Goal: Information Seeking & Learning: Check status

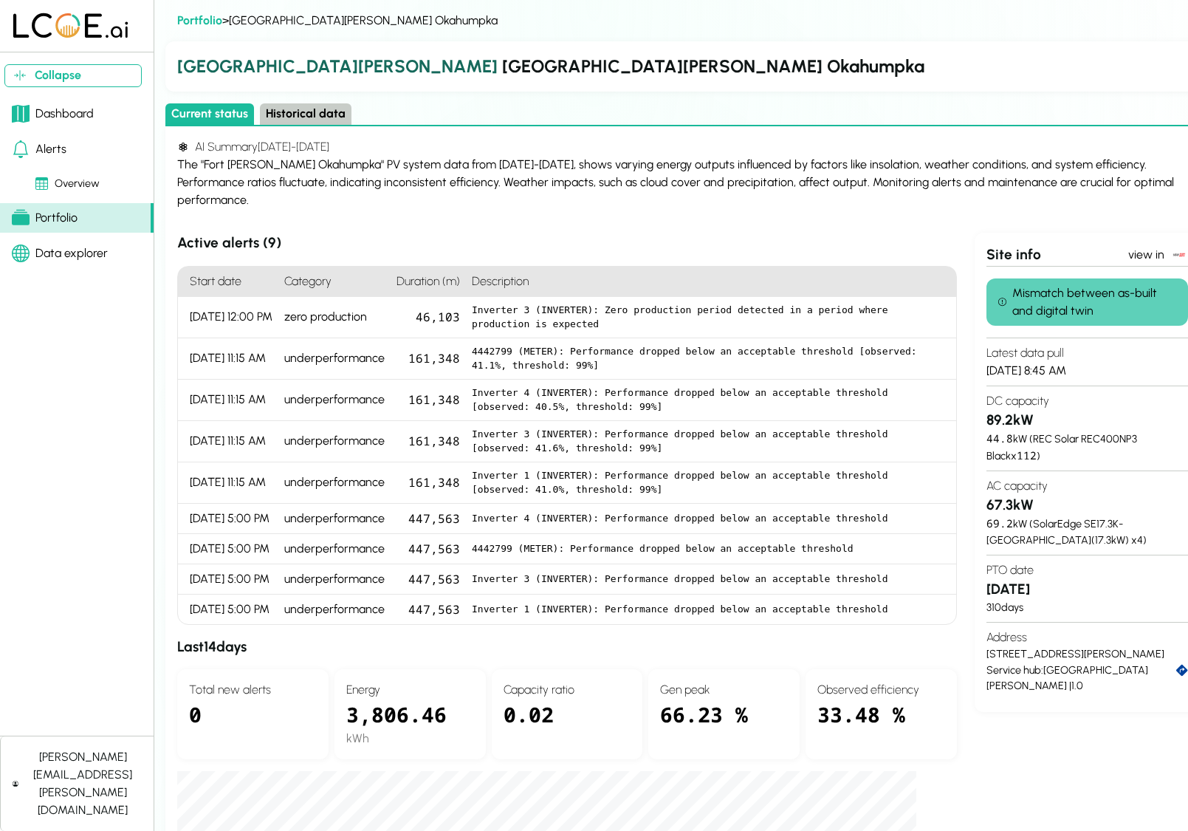
click at [46, 117] on div "Dashboard" at bounding box center [53, 114] width 82 height 18
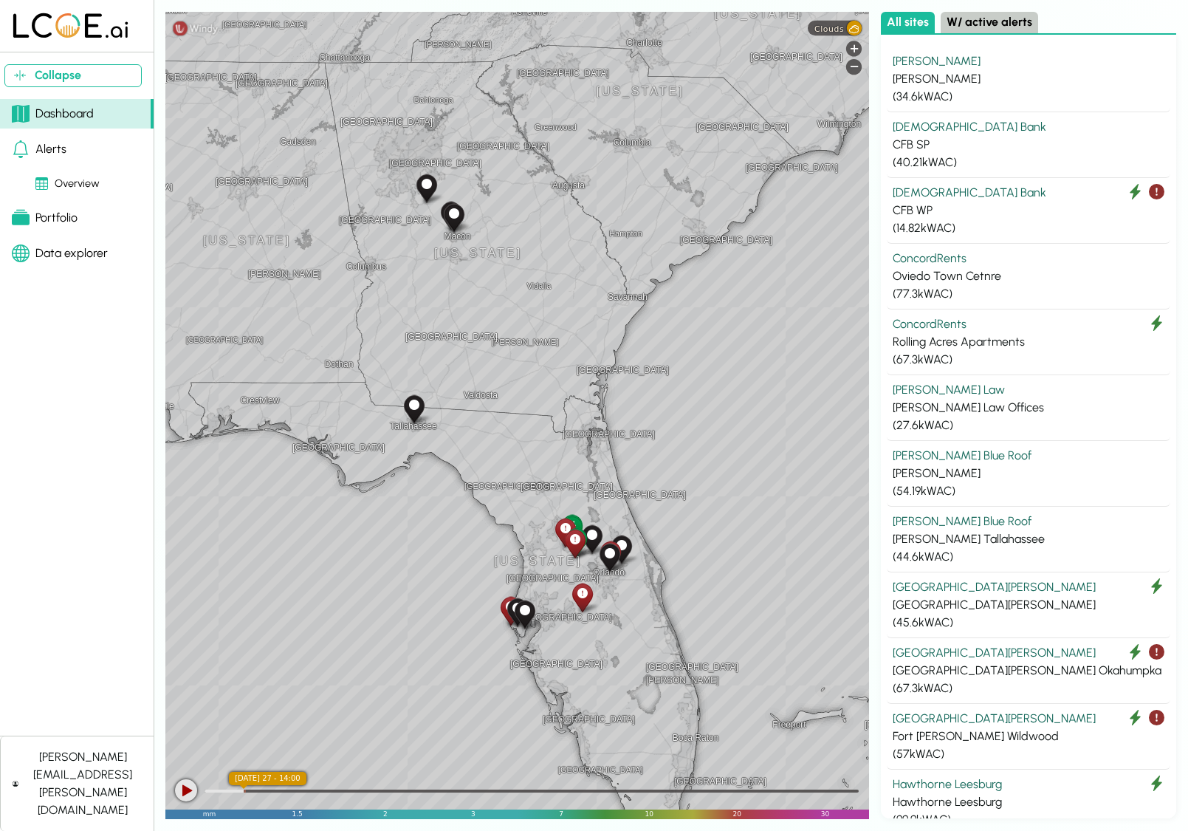
click at [952, 23] on button "W/ active alerts" at bounding box center [989, 22] width 97 height 21
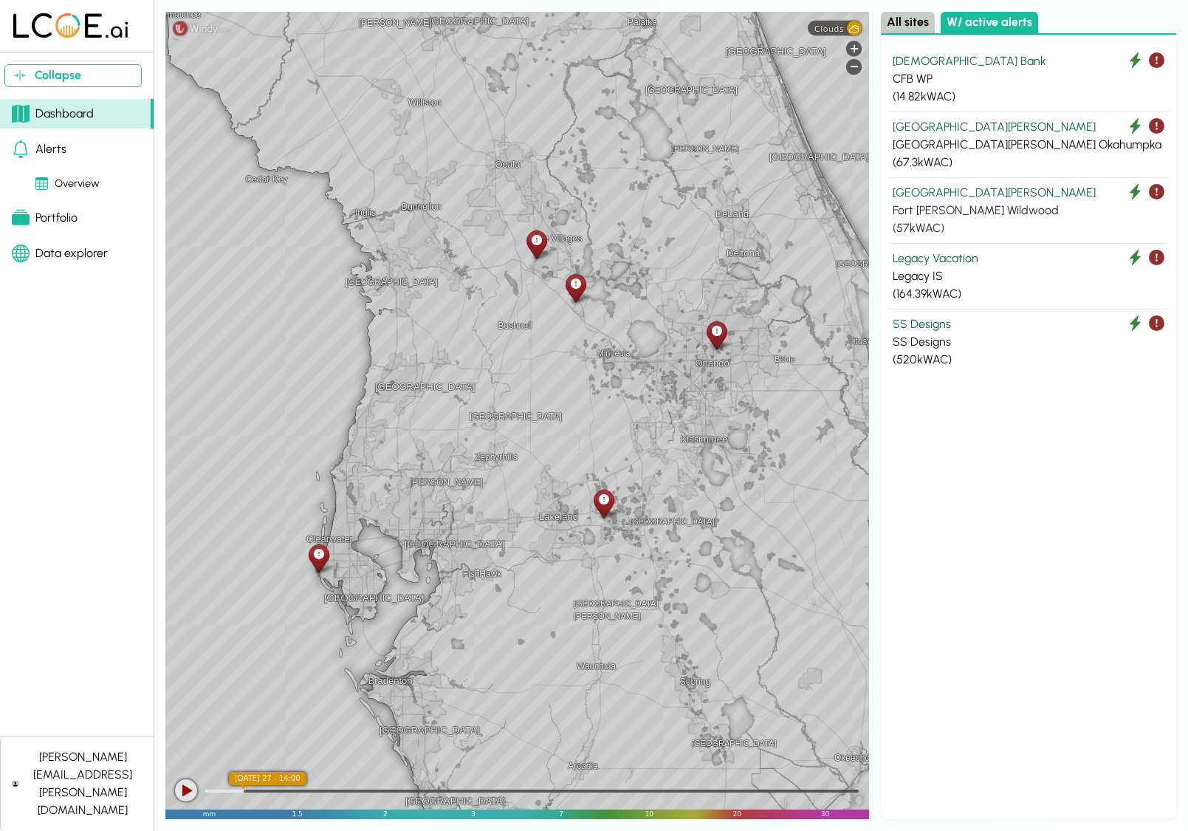
click at [901, 188] on div "Fort Knox" at bounding box center [1029, 193] width 272 height 18
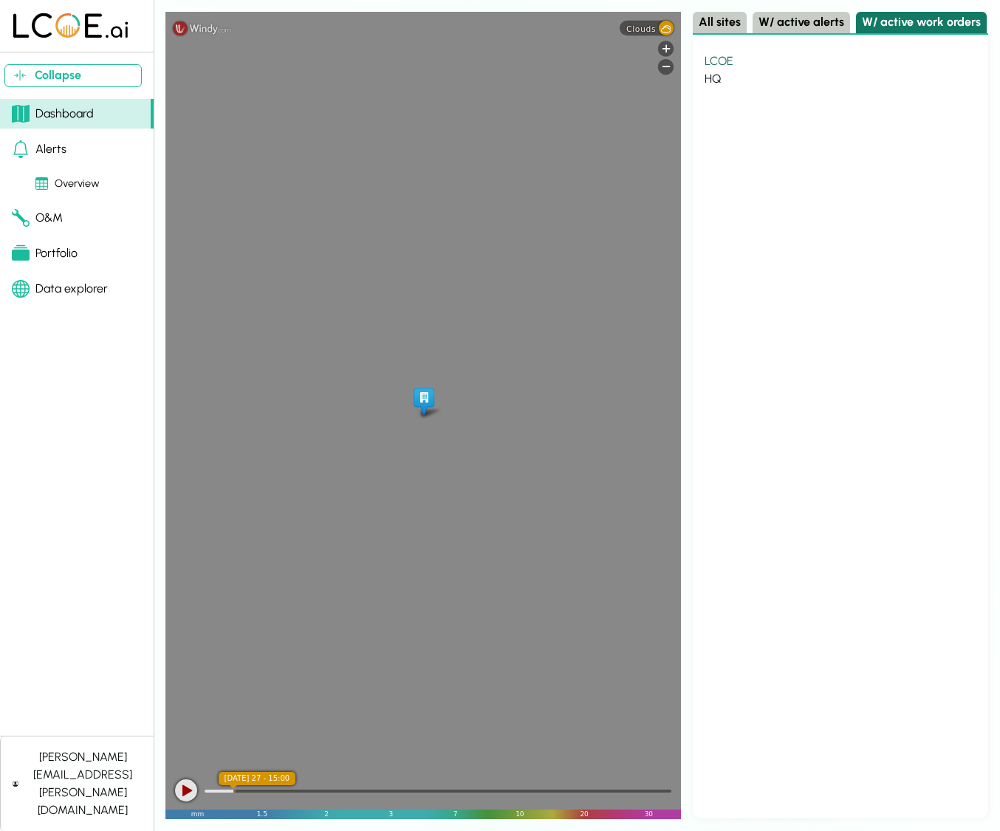
click at [868, 17] on button "W/ active work orders" at bounding box center [921, 22] width 131 height 21
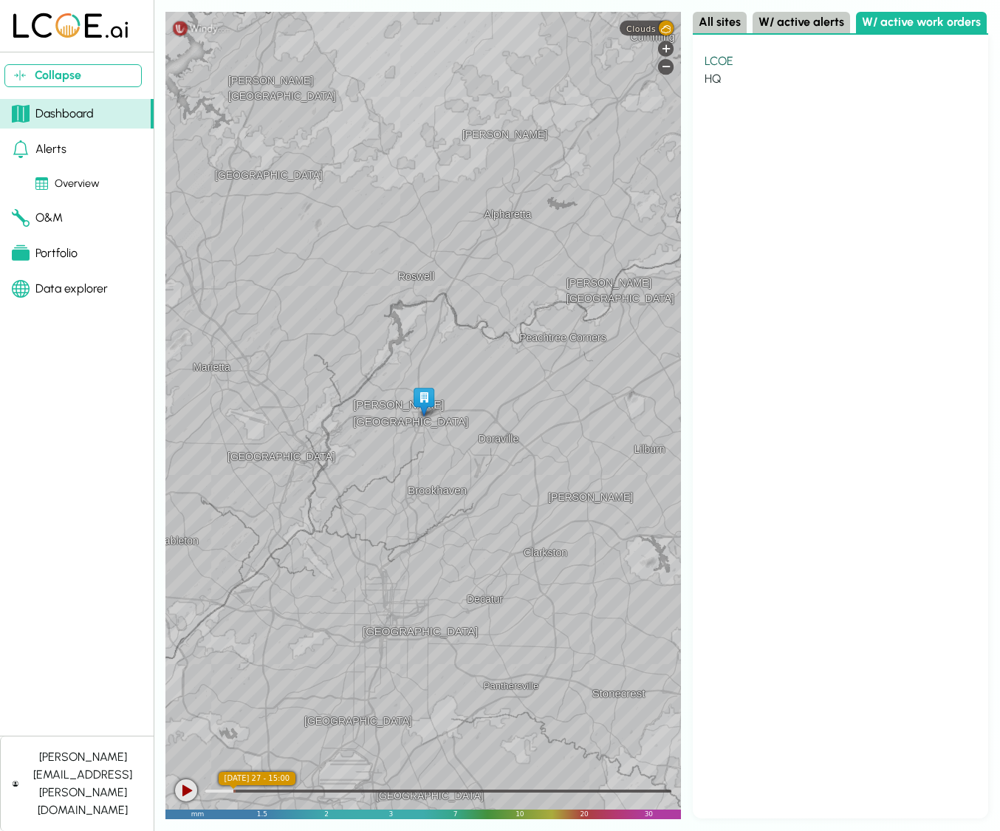
click at [720, 61] on div "LCOE" at bounding box center [840, 61] width 272 height 18
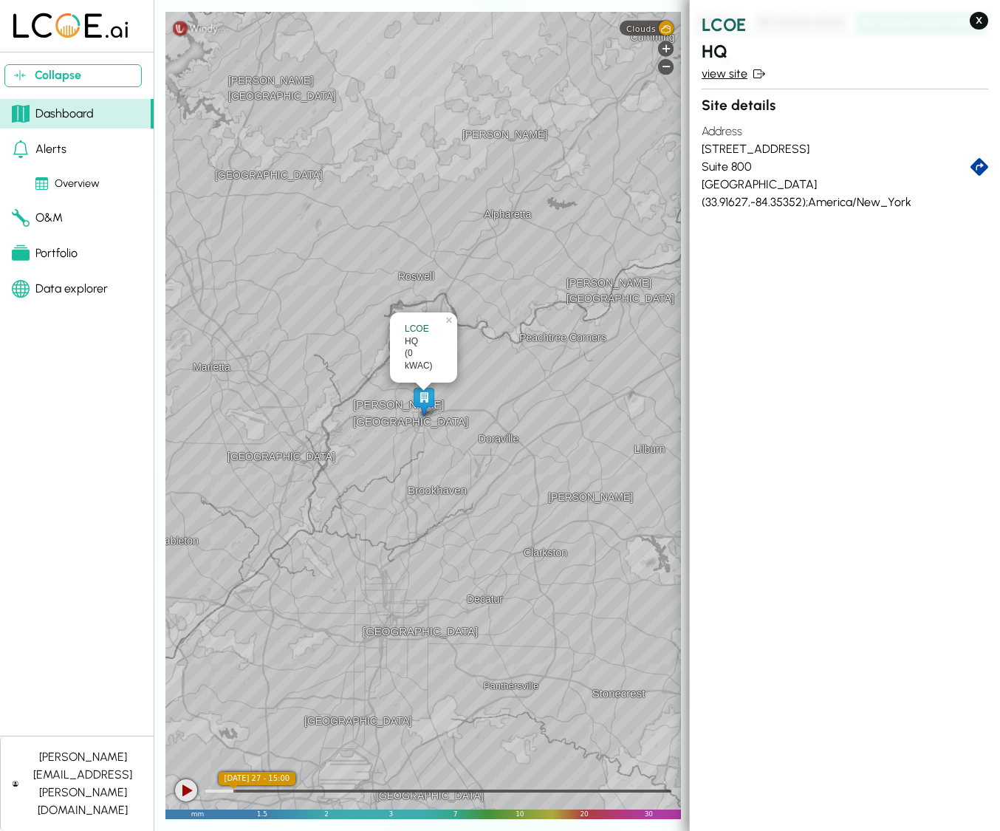
click at [738, 71] on link "view site" at bounding box center [844, 74] width 286 height 18
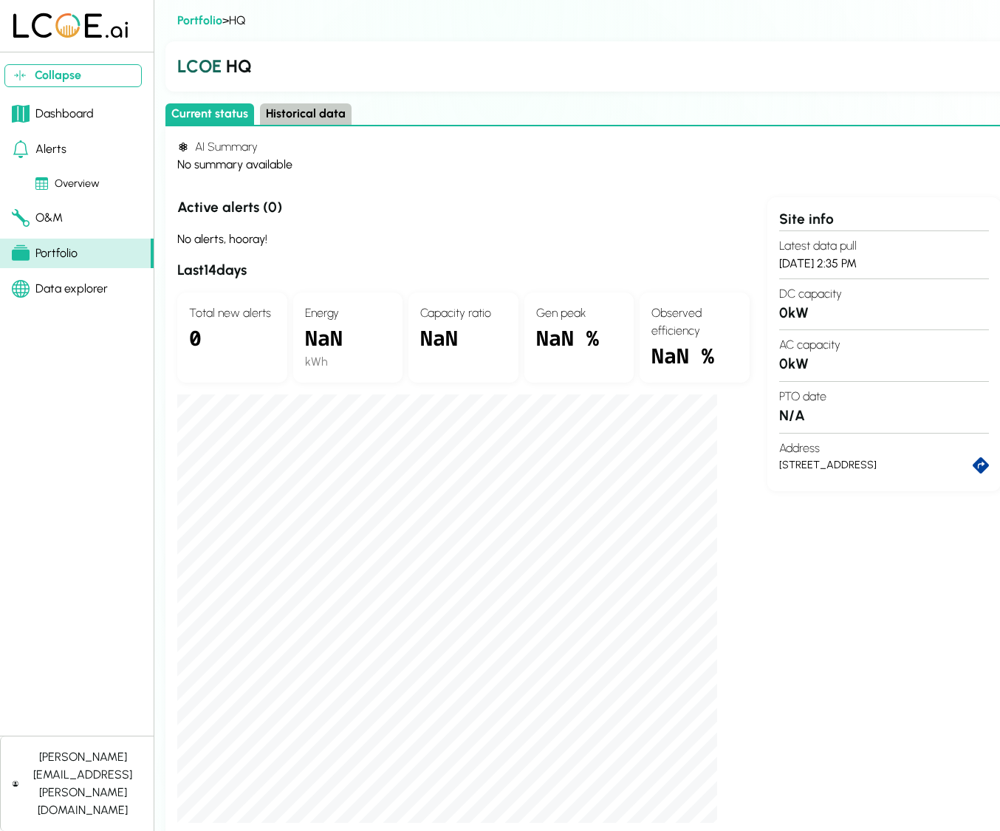
click at [80, 216] on link "O&M" at bounding box center [77, 218] width 154 height 30
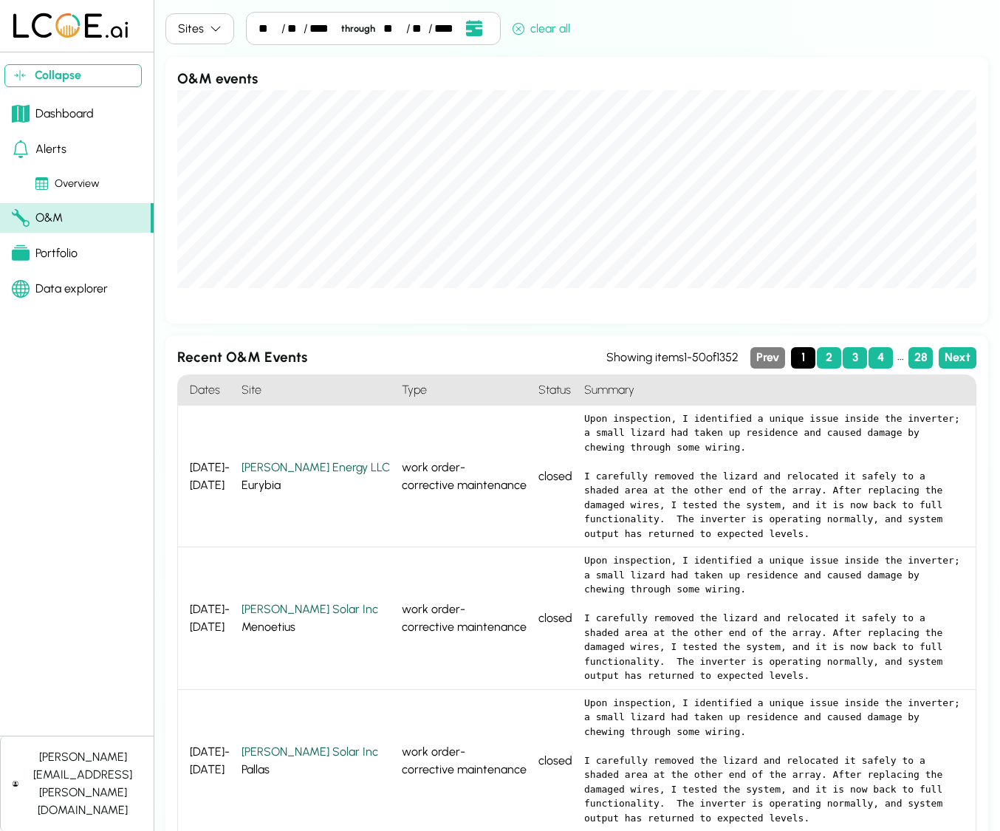
click at [66, 107] on div "Dashboard" at bounding box center [53, 114] width 82 height 18
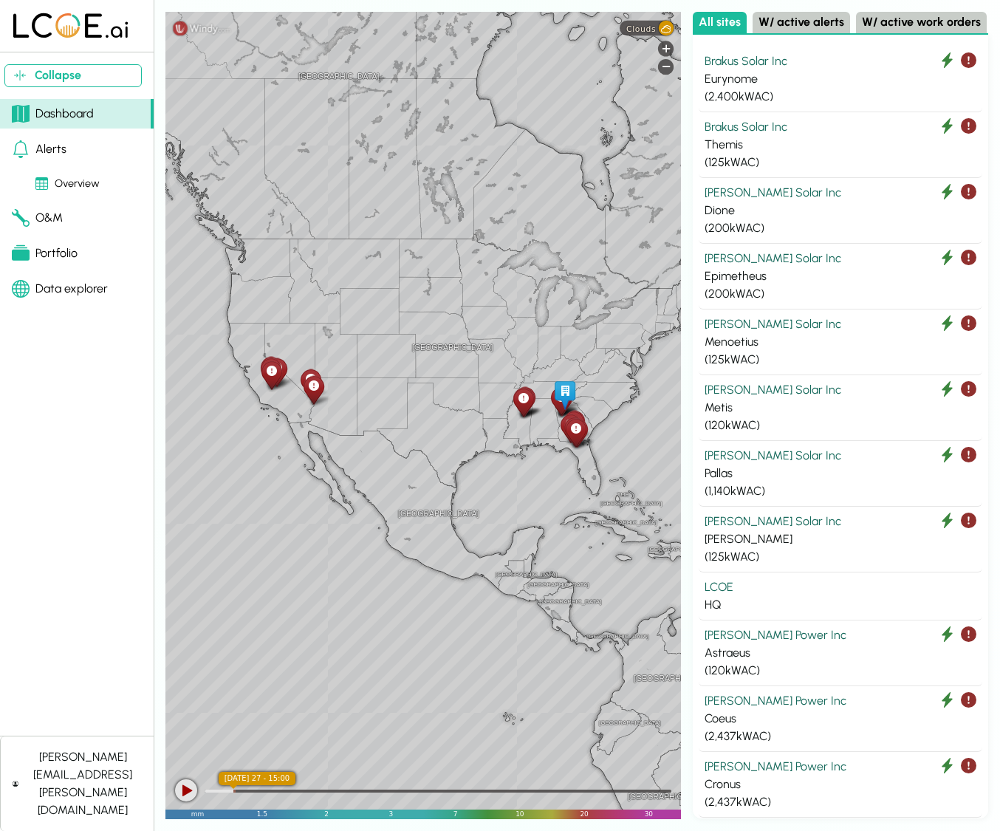
drag, startPoint x: 56, startPoint y: 148, endPoint x: 71, endPoint y: 168, distance: 24.8
click at [57, 148] on div "Alerts" at bounding box center [39, 149] width 55 height 18
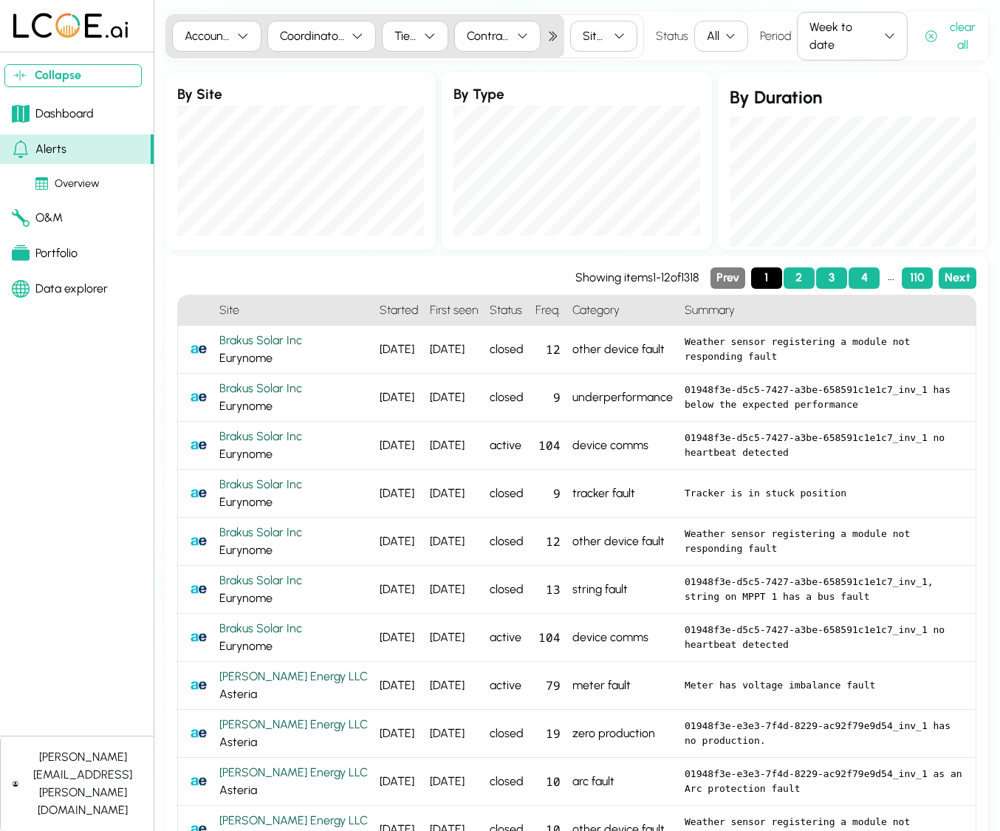
click at [86, 180] on div "Overview" at bounding box center [67, 184] width 64 height 16
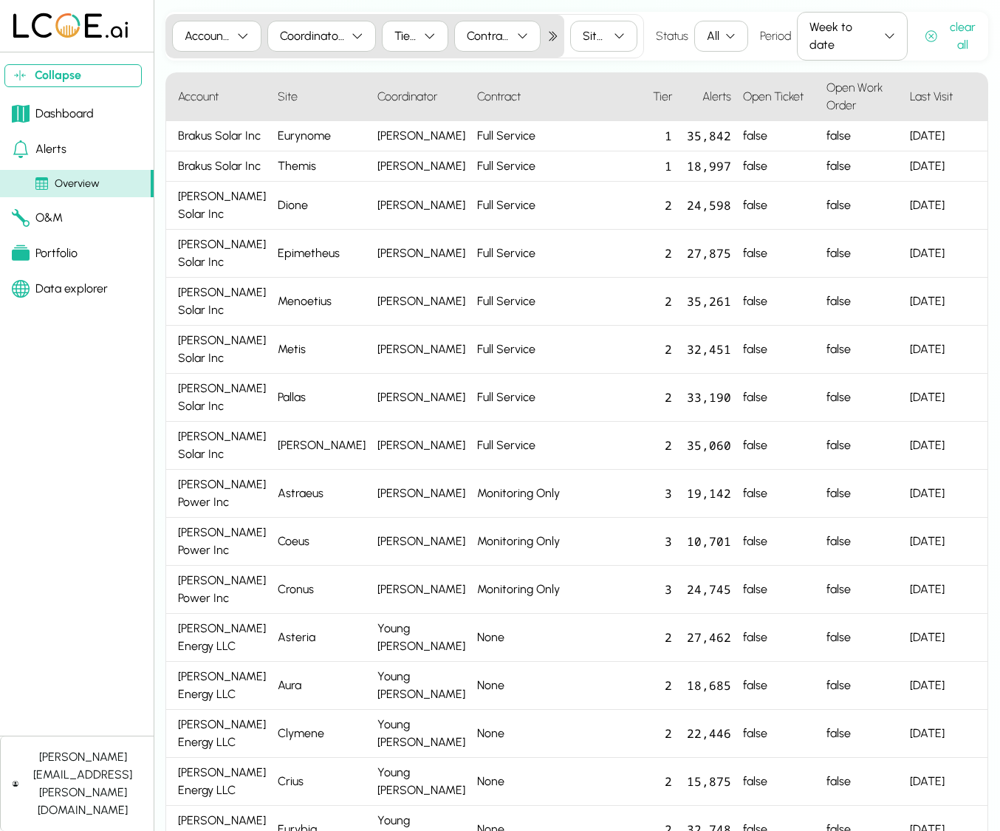
click at [77, 154] on link "Alerts" at bounding box center [77, 149] width 154 height 30
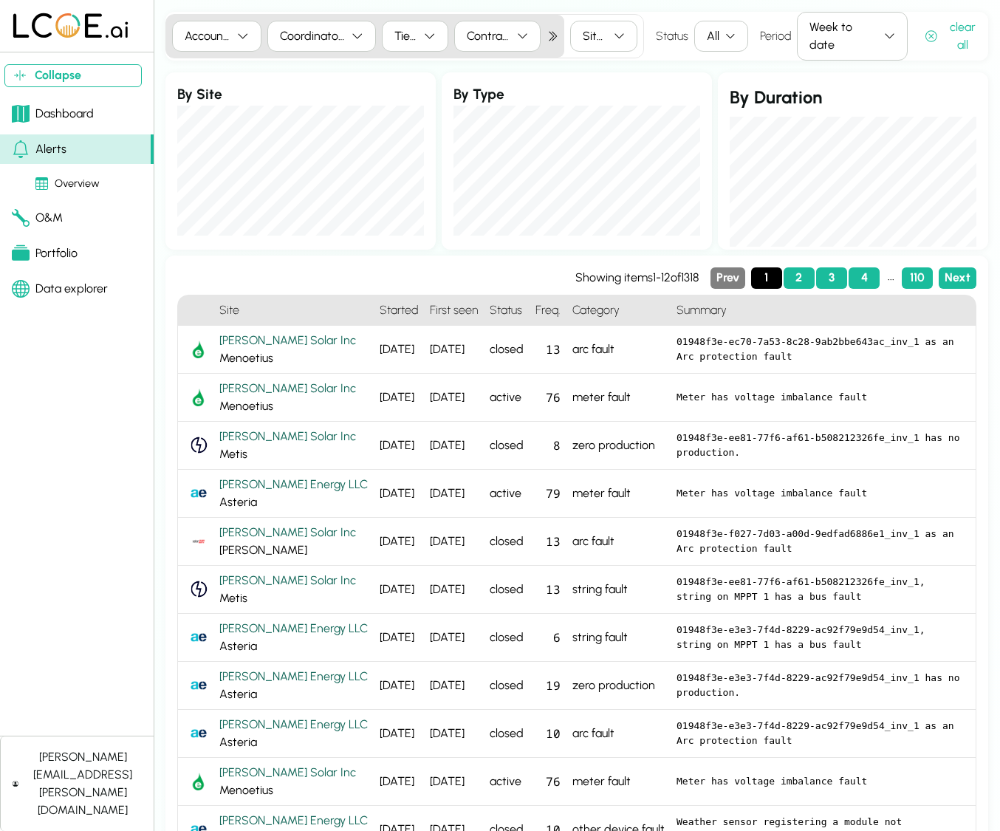
click at [61, 105] on div "Dashboard" at bounding box center [53, 114] width 82 height 18
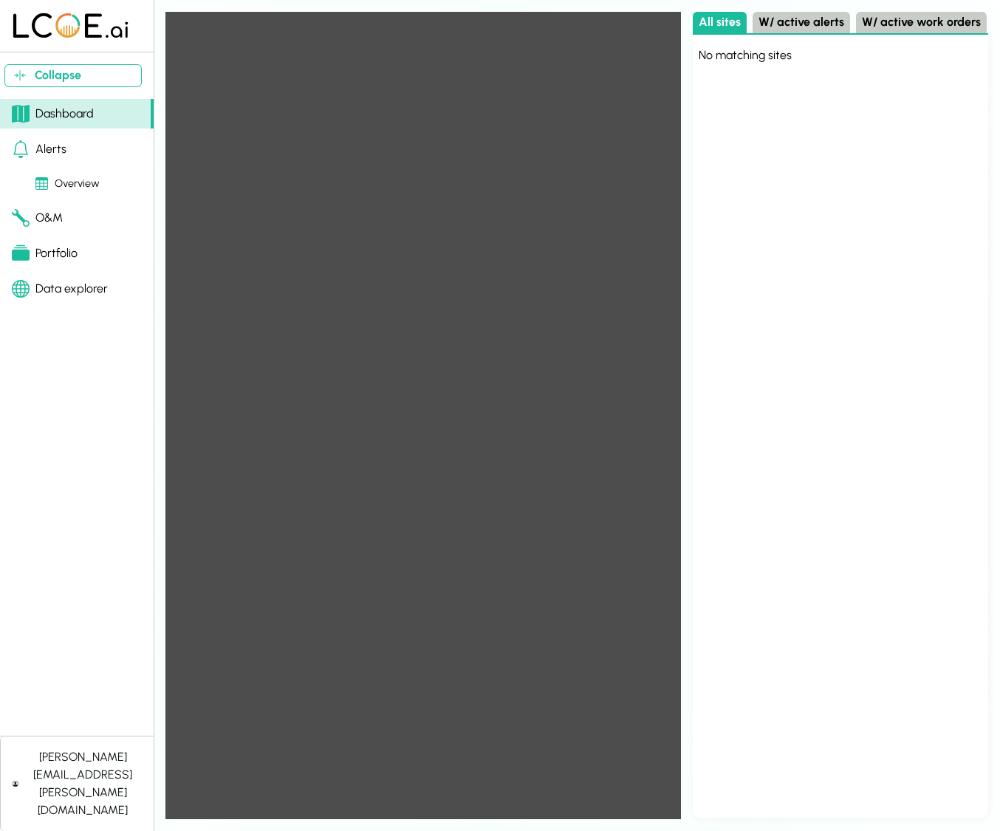
click at [54, 253] on div "Portfolio" at bounding box center [45, 253] width 66 height 18
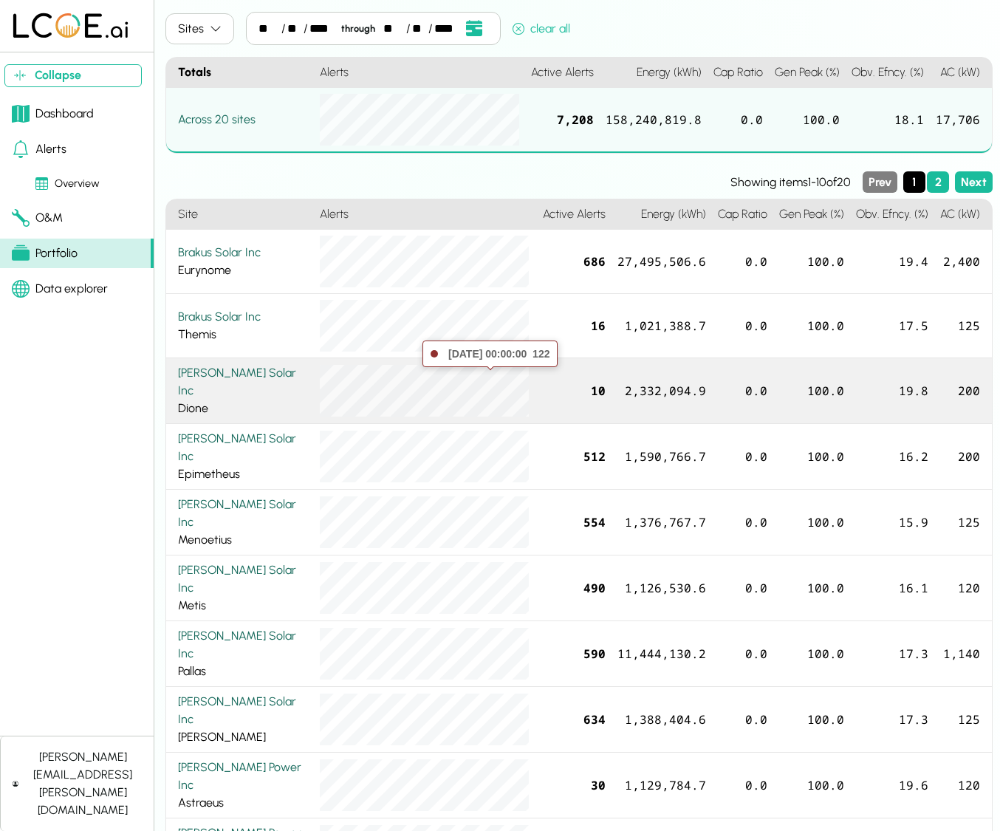
scroll to position [53, 0]
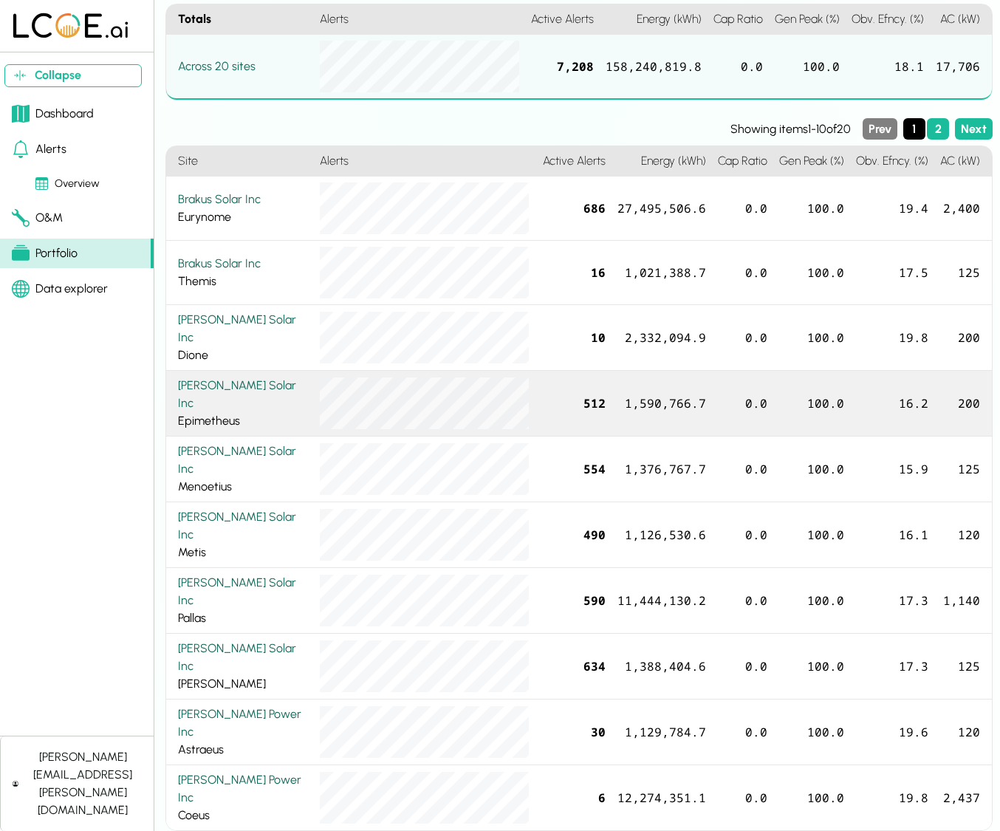
click at [222, 391] on div "[PERSON_NAME] Solar Inc" at bounding box center [243, 394] width 130 height 35
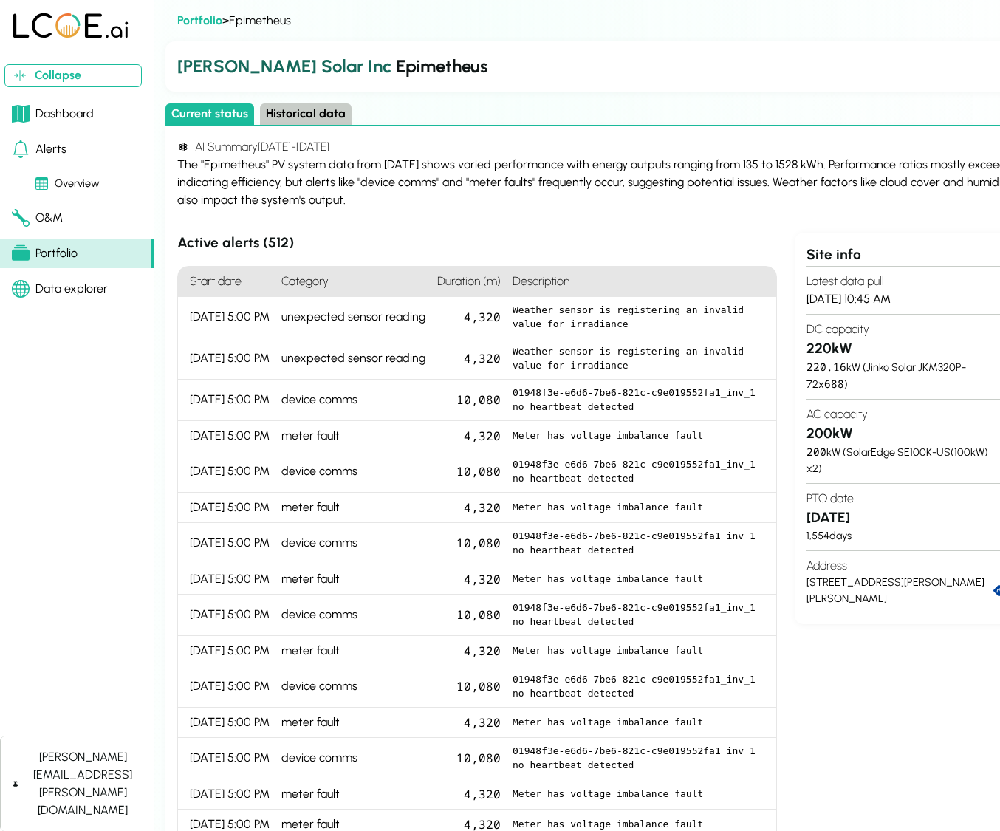
click at [55, 143] on div "Alerts" at bounding box center [39, 149] width 55 height 18
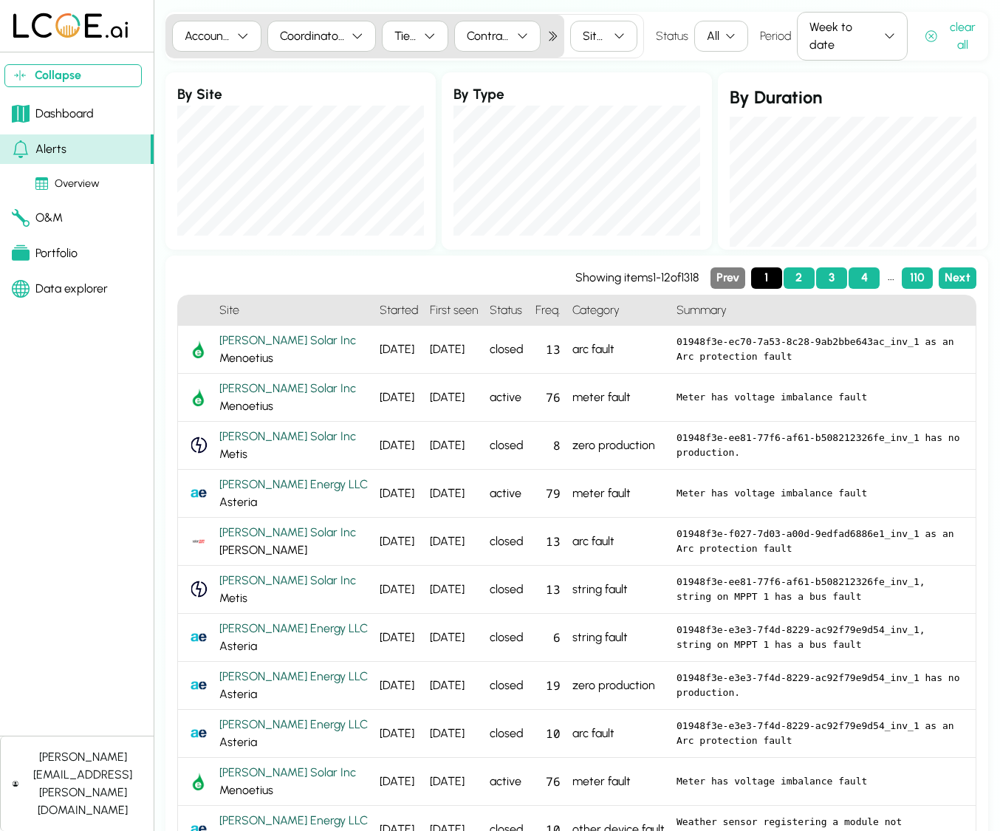
click at [76, 178] on div "Overview" at bounding box center [67, 184] width 64 height 16
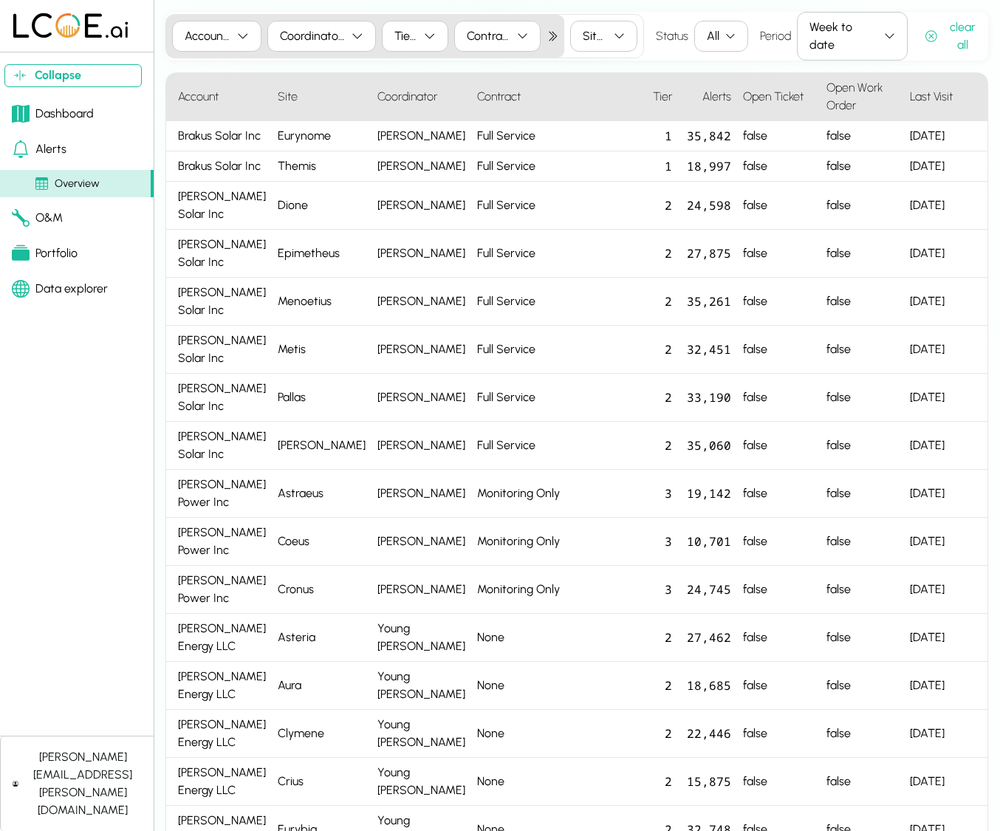
click at [53, 148] on div "Alerts" at bounding box center [39, 149] width 55 height 18
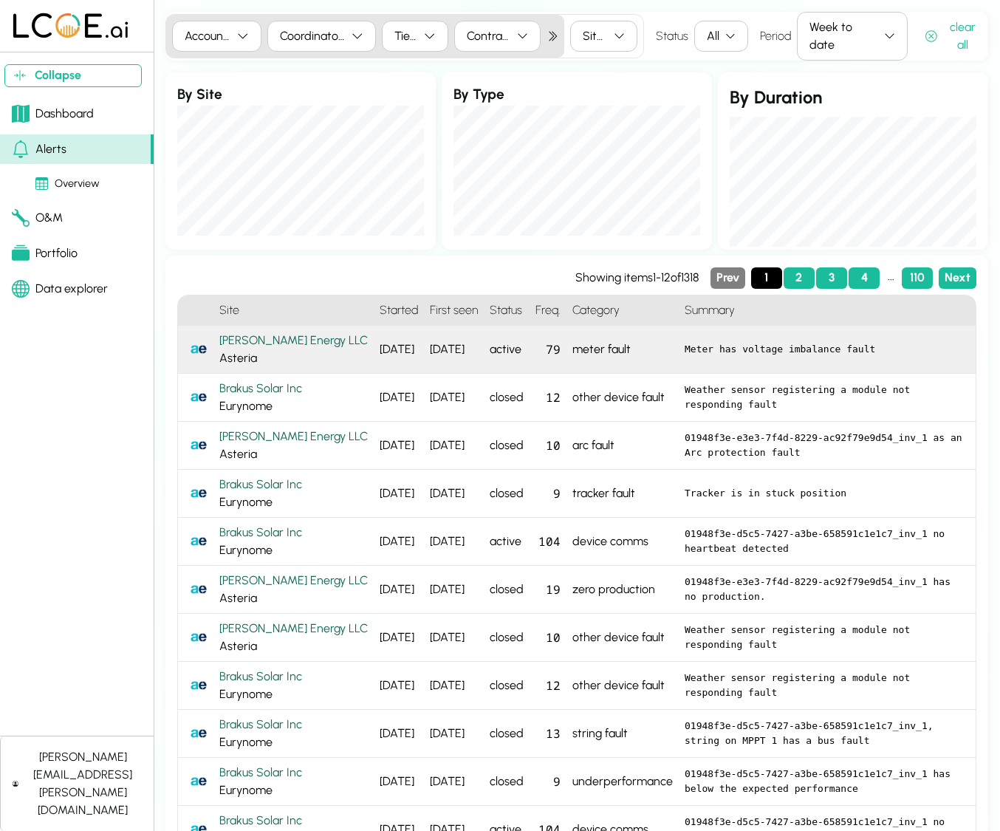
click at [529, 354] on div "79" at bounding box center [547, 350] width 37 height 48
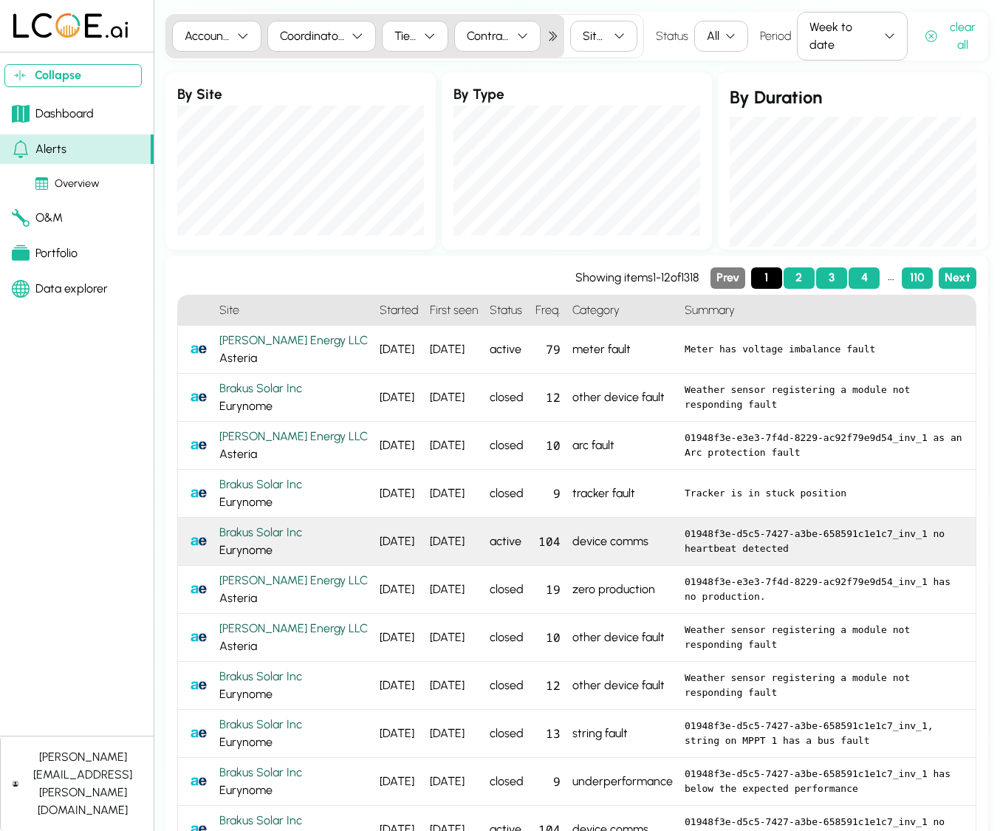
click at [854, 540] on pre "01948f3e-d5c5-7427-a3be-658591c1e1c7_inv_1 no heartbeat detected" at bounding box center [823, 540] width 279 height 29
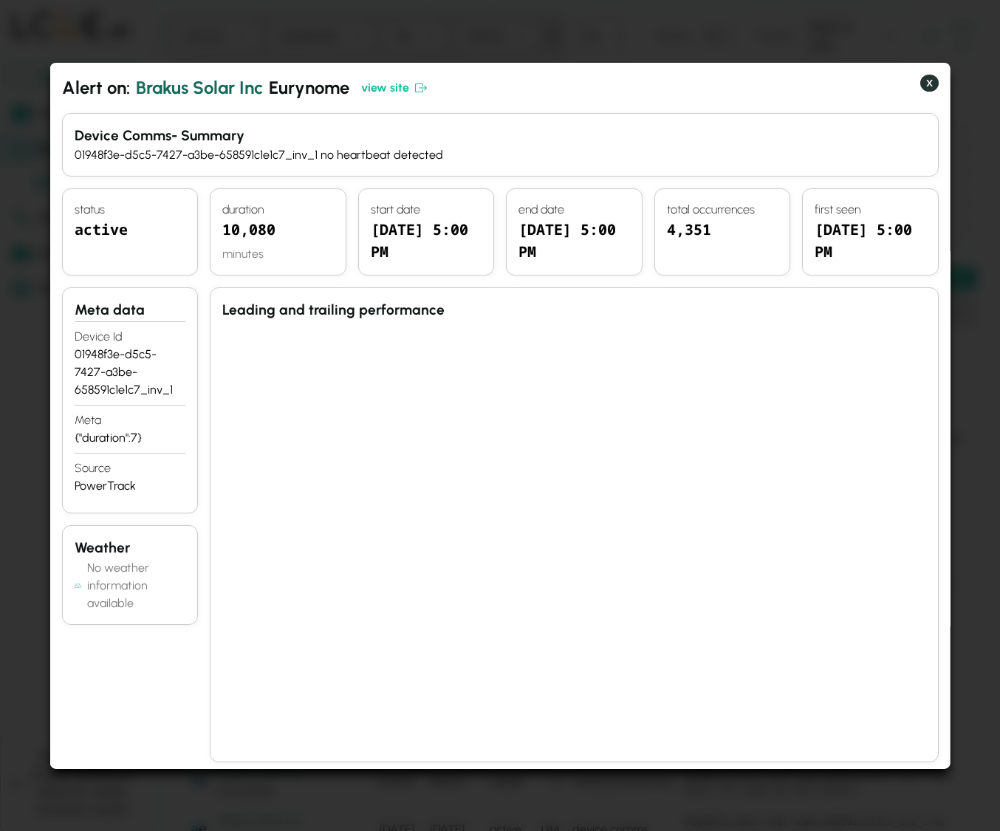
click at [930, 88] on button "X" at bounding box center [928, 83] width 18 height 18
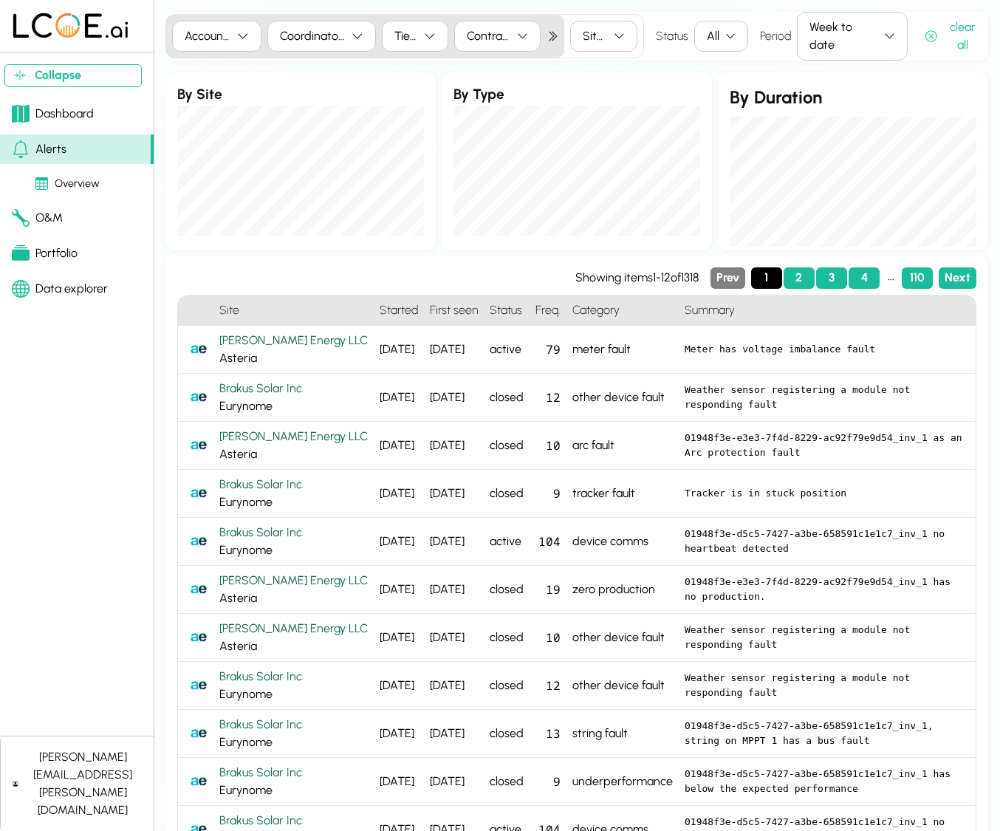
click at [77, 179] on div "Overview" at bounding box center [67, 184] width 64 height 16
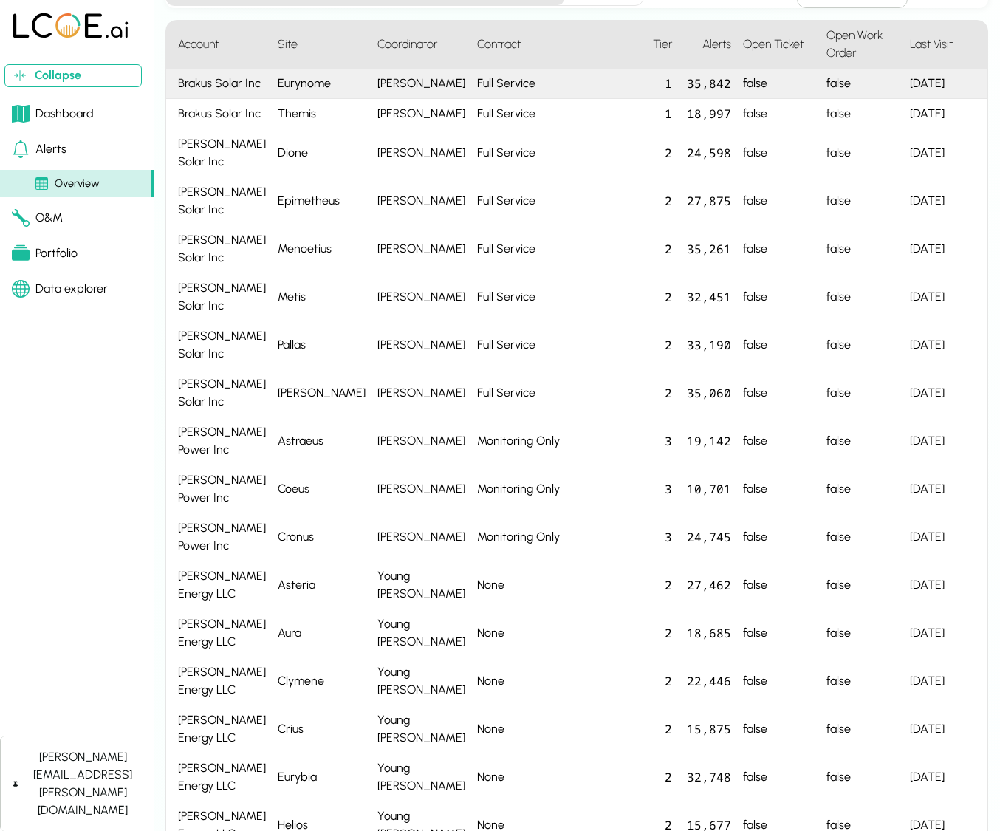
scroll to position [55, 0]
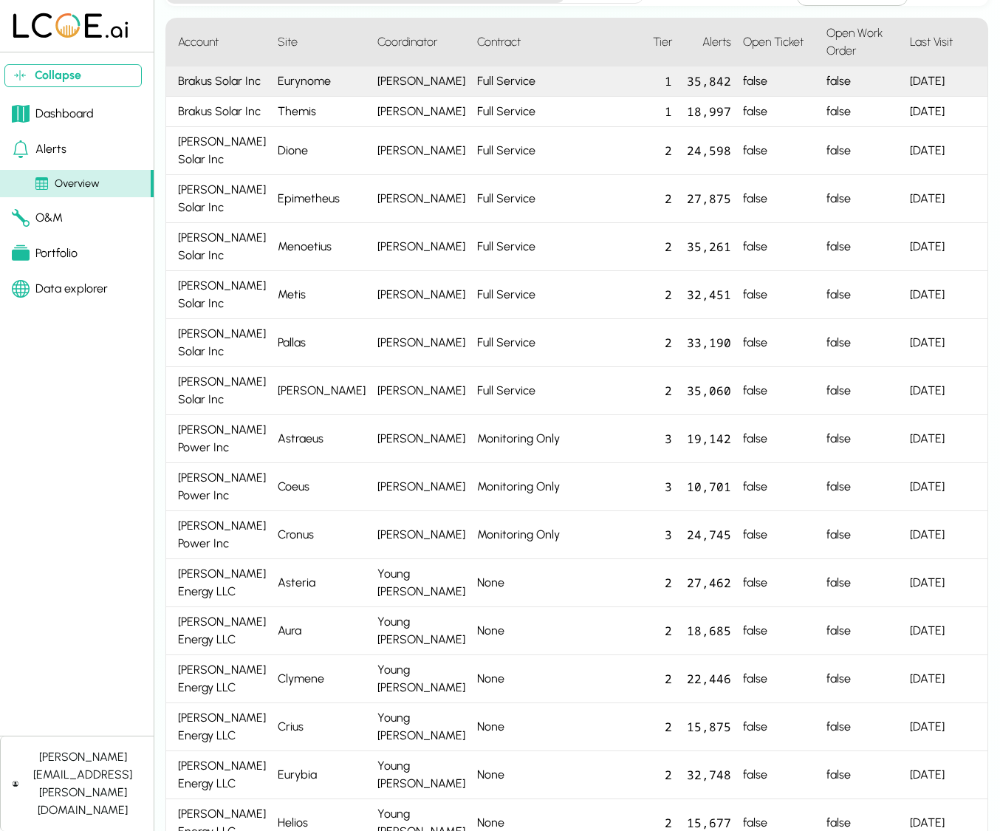
click at [278, 97] on div "Eurynome" at bounding box center [322, 81] width 100 height 30
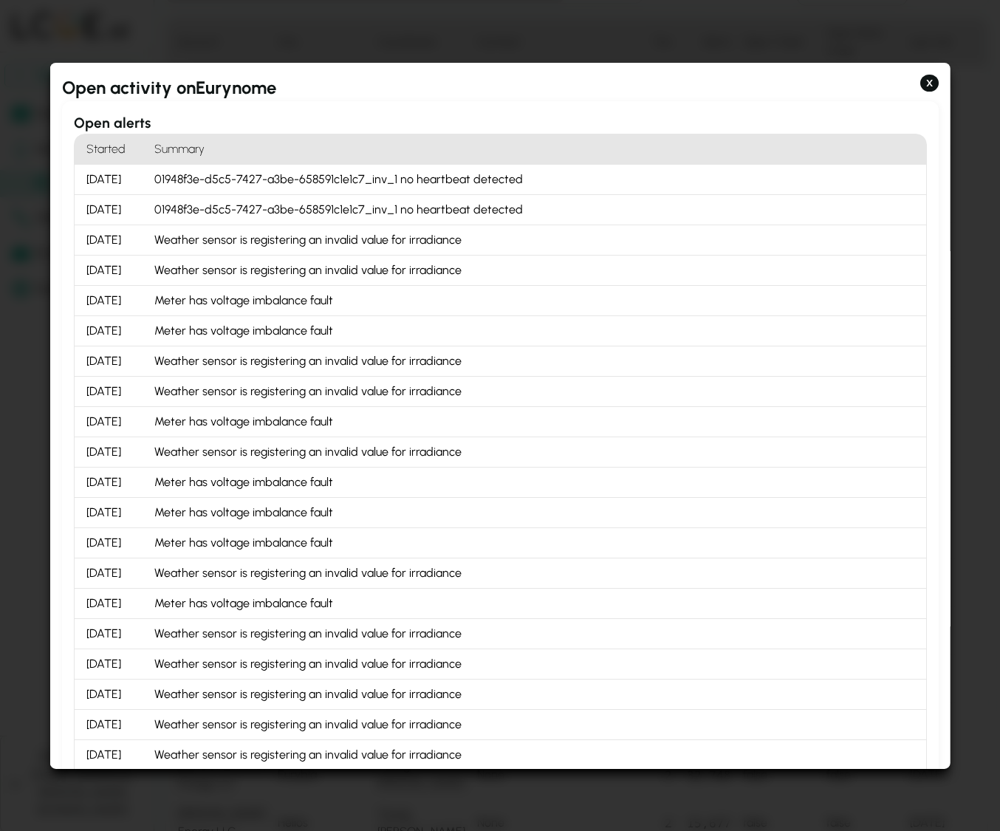
click at [254, 180] on div "01948f3e-d5c5-7427-a3be-658591c1e1c7_inv_1 no heartbeat detected" at bounding box center [536, 180] width 777 height 30
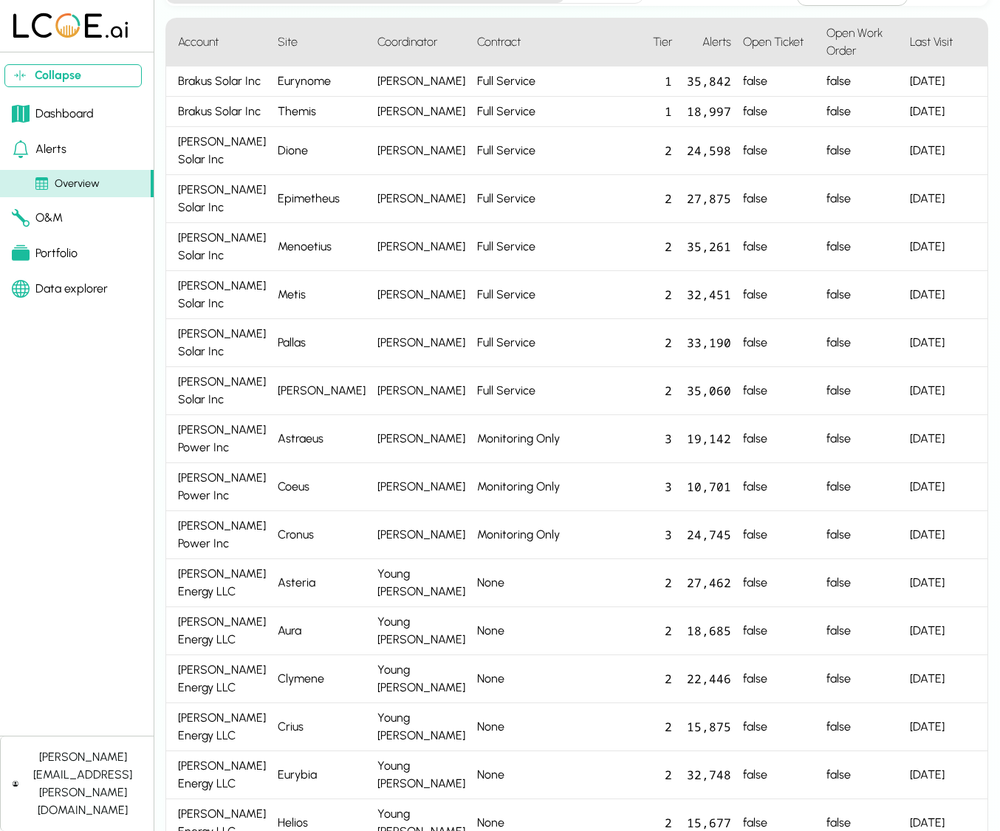
click at [63, 157] on div "Alerts" at bounding box center [39, 149] width 55 height 18
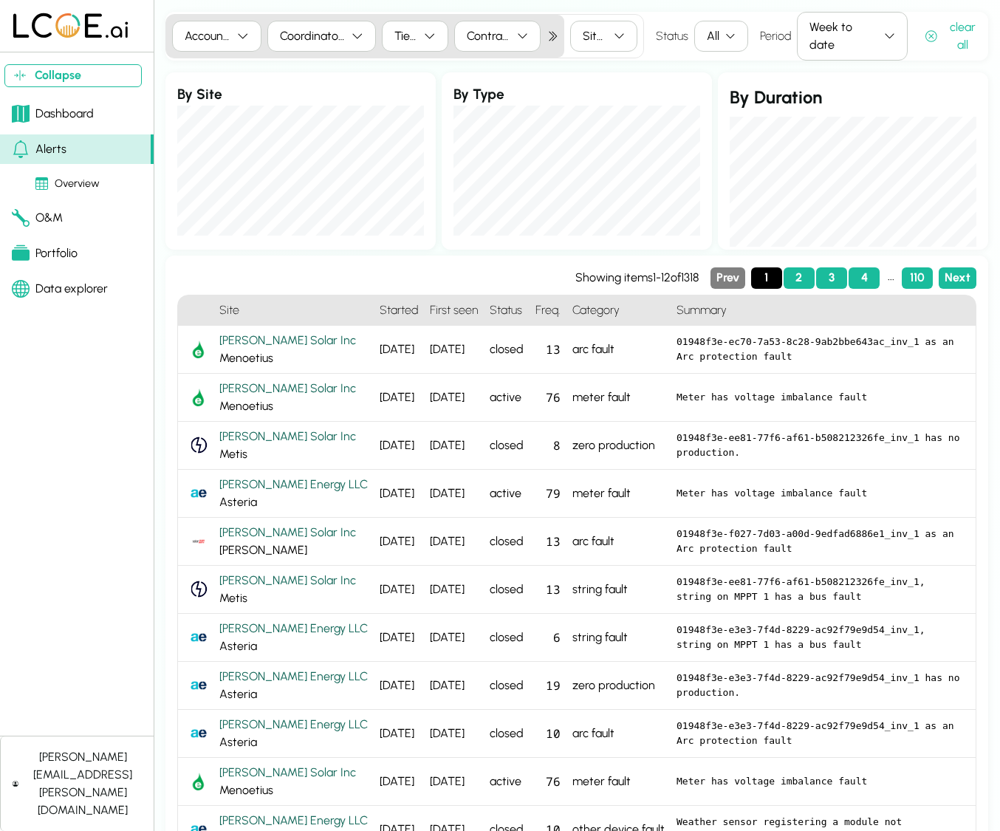
click at [77, 182] on div "Overview" at bounding box center [67, 184] width 64 height 16
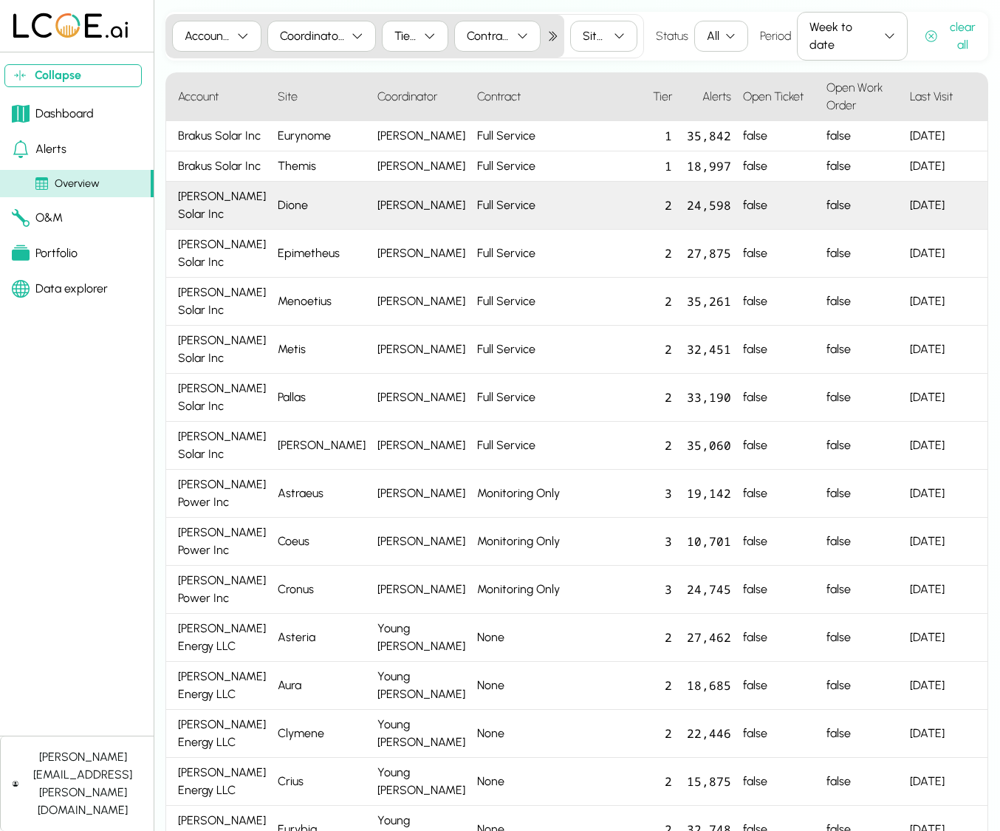
click at [643, 230] on div "2" at bounding box center [648, 206] width 59 height 48
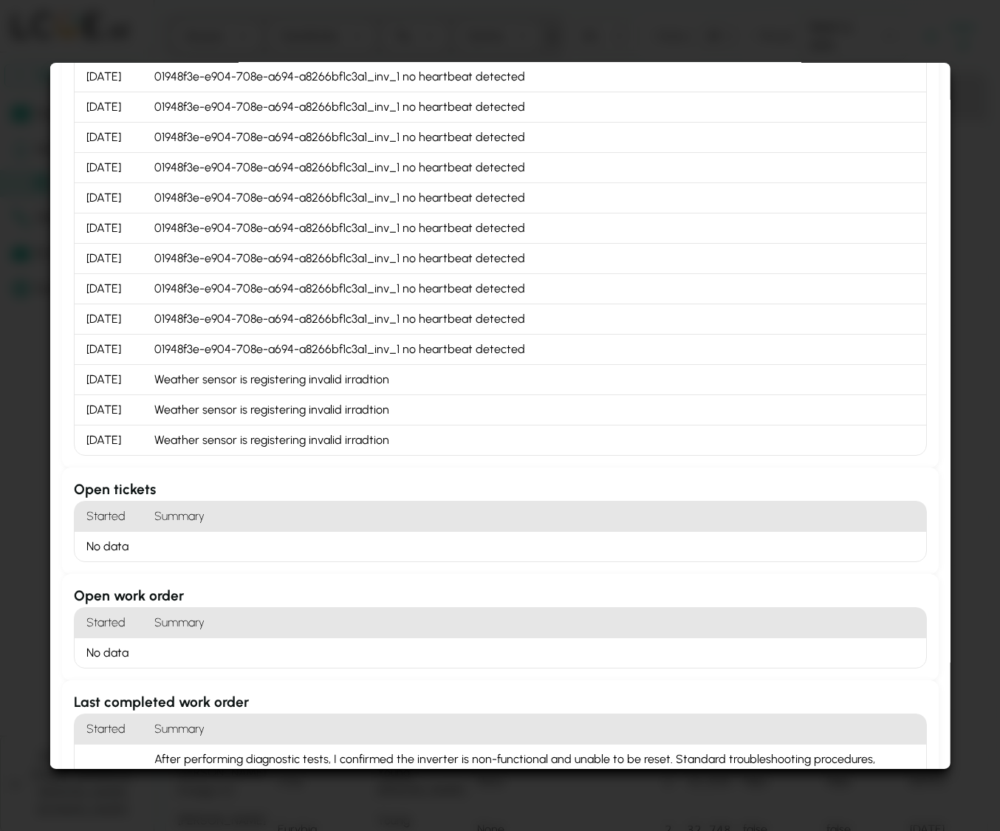
scroll to position [660, 0]
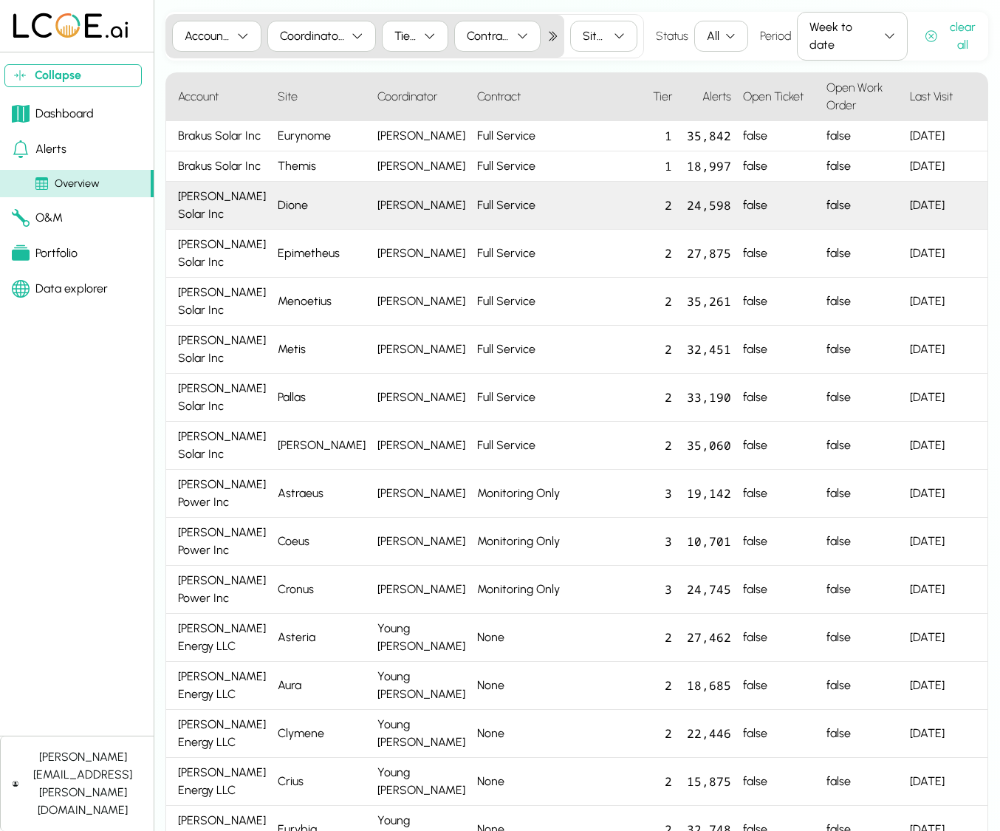
click at [227, 230] on div "[PERSON_NAME] Solar Inc" at bounding box center [219, 206] width 106 height 48
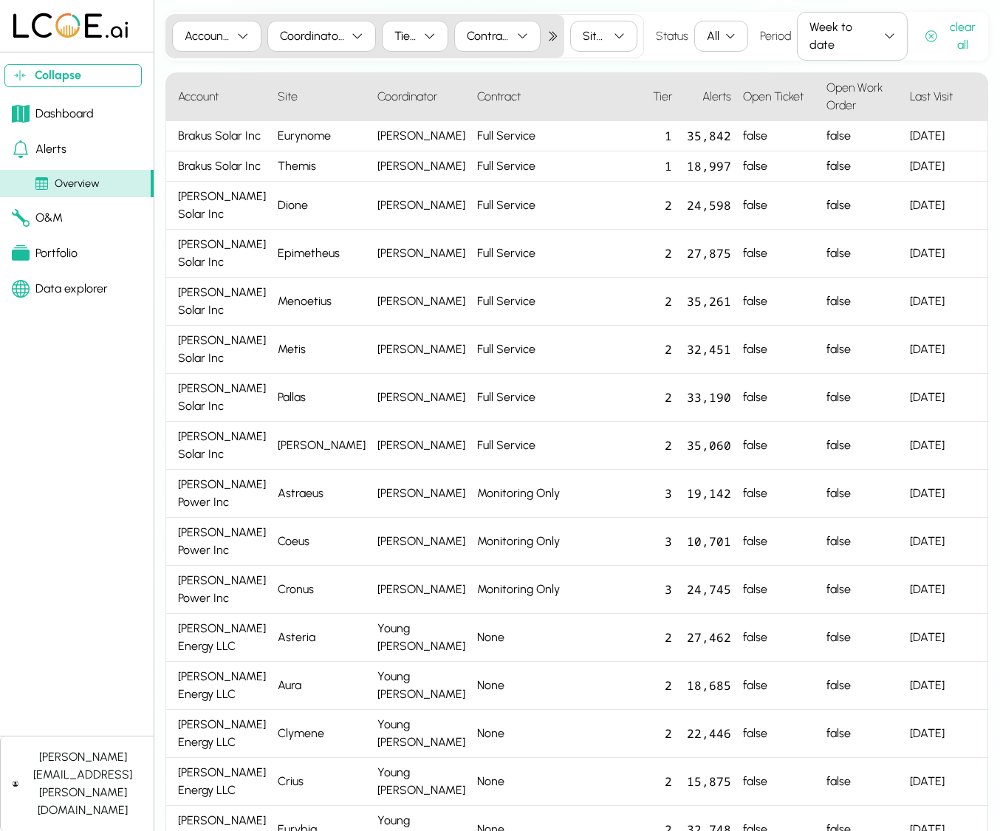
click at [114, 153] on link "Alerts" at bounding box center [77, 149] width 154 height 30
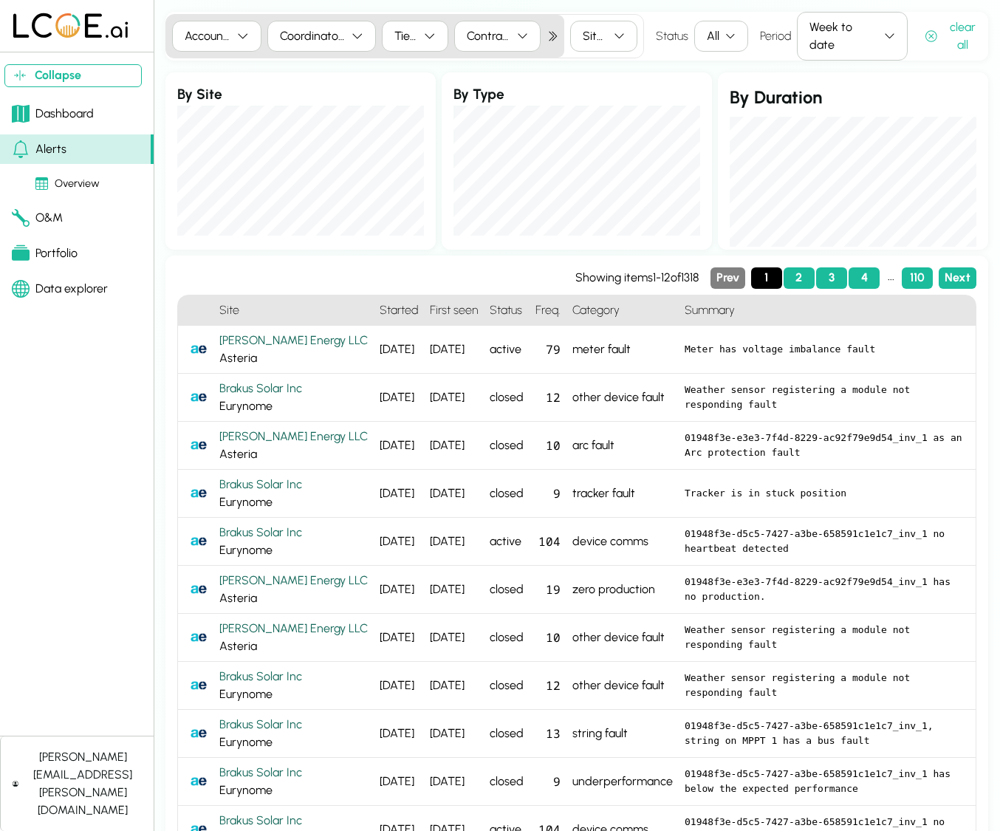
click at [611, 37] on button "Sites" at bounding box center [603, 36] width 67 height 31
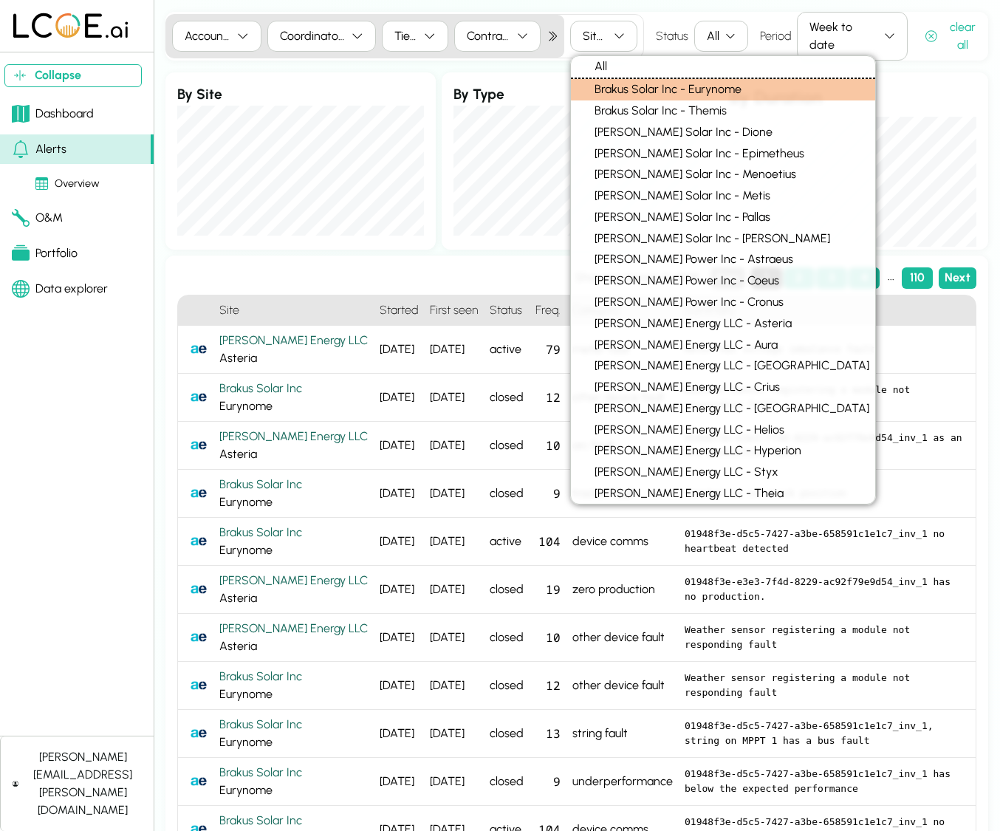
click at [639, 89] on div "Brakus Solar Inc - Eurynome" at bounding box center [723, 89] width 304 height 21
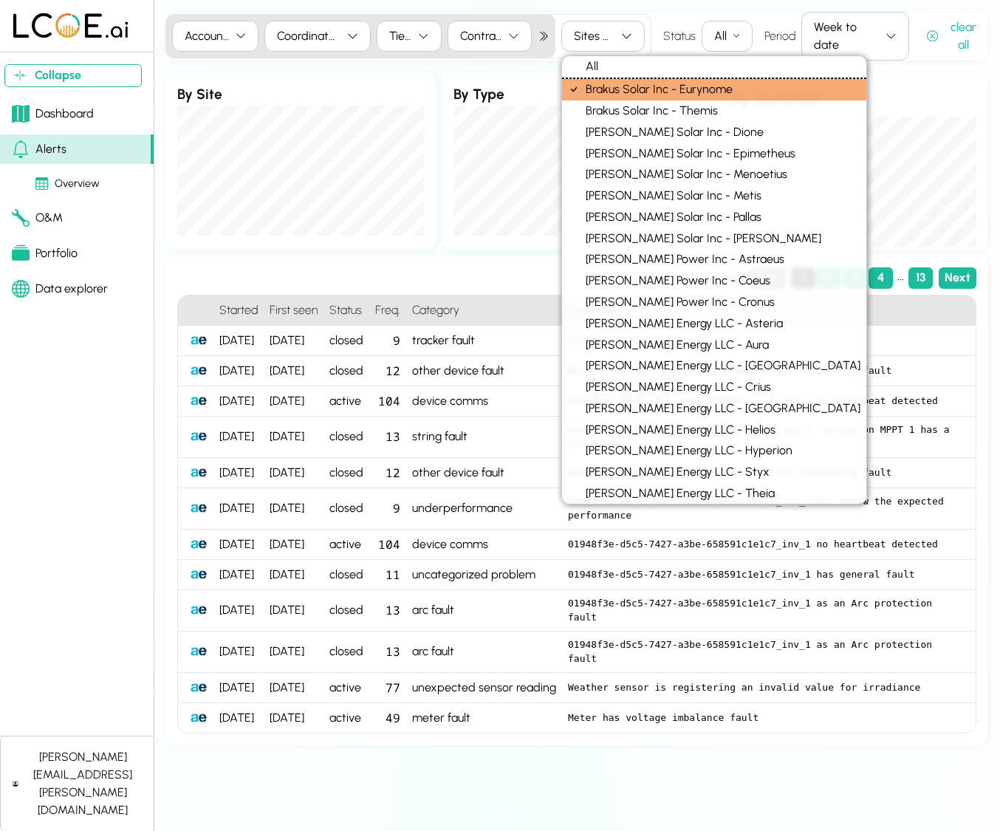
click at [80, 184] on div "Overview" at bounding box center [67, 184] width 64 height 16
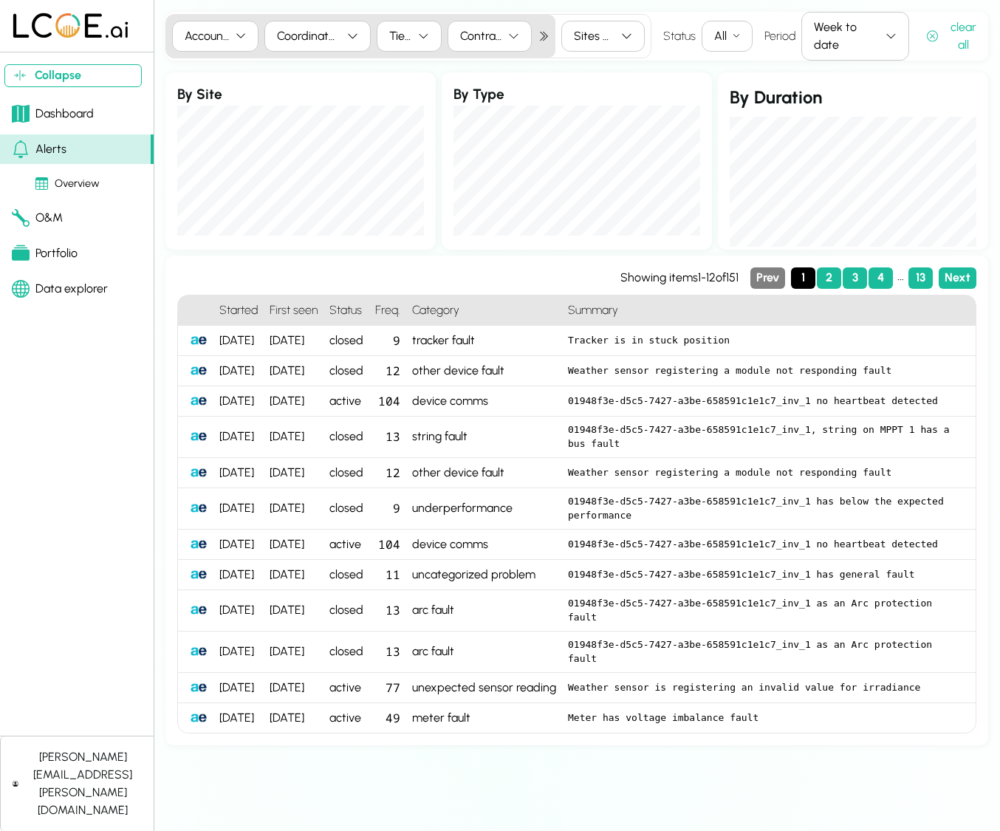
click at [59, 121] on div "Dashboard" at bounding box center [53, 114] width 82 height 18
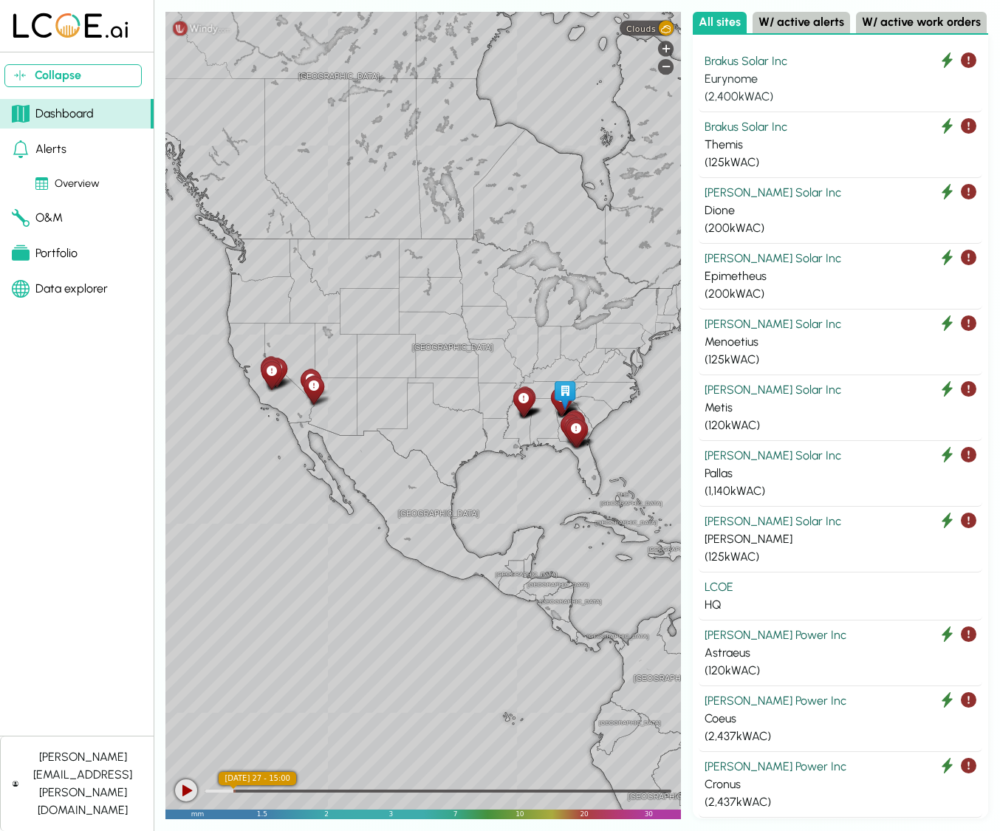
click at [754, 72] on div "Eurynome" at bounding box center [840, 79] width 272 height 18
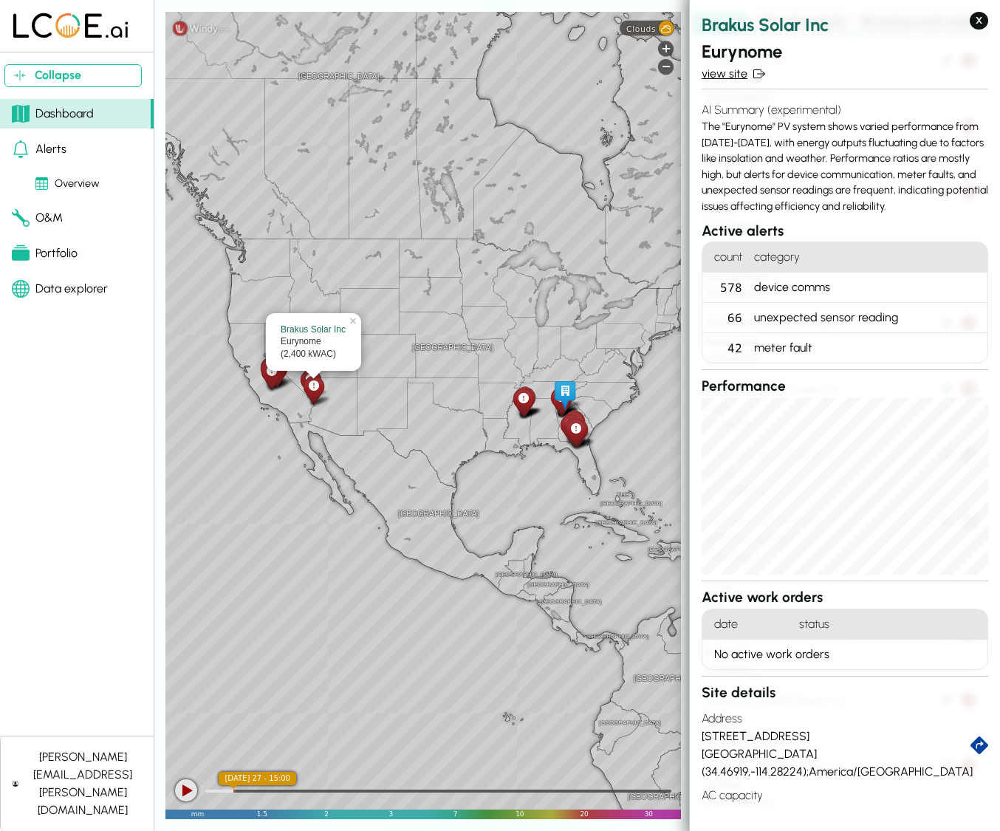
click at [719, 68] on link "view site" at bounding box center [844, 74] width 286 height 18
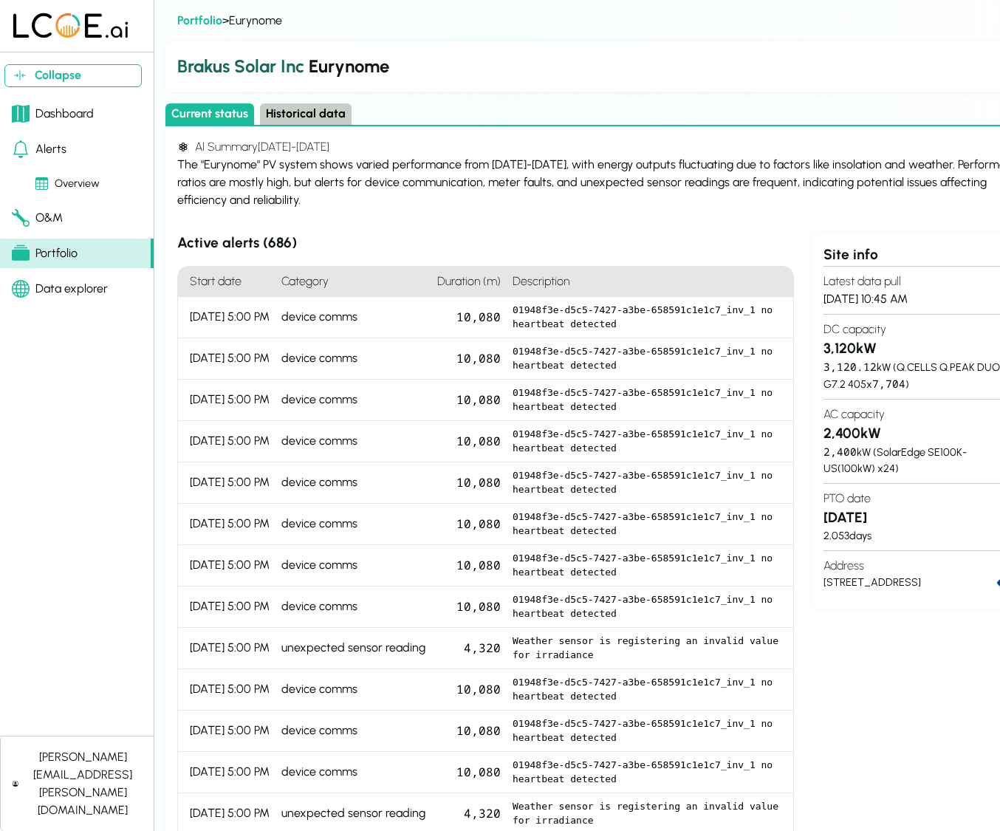
click at [28, 255] on icon at bounding box center [21, 253] width 18 height 16
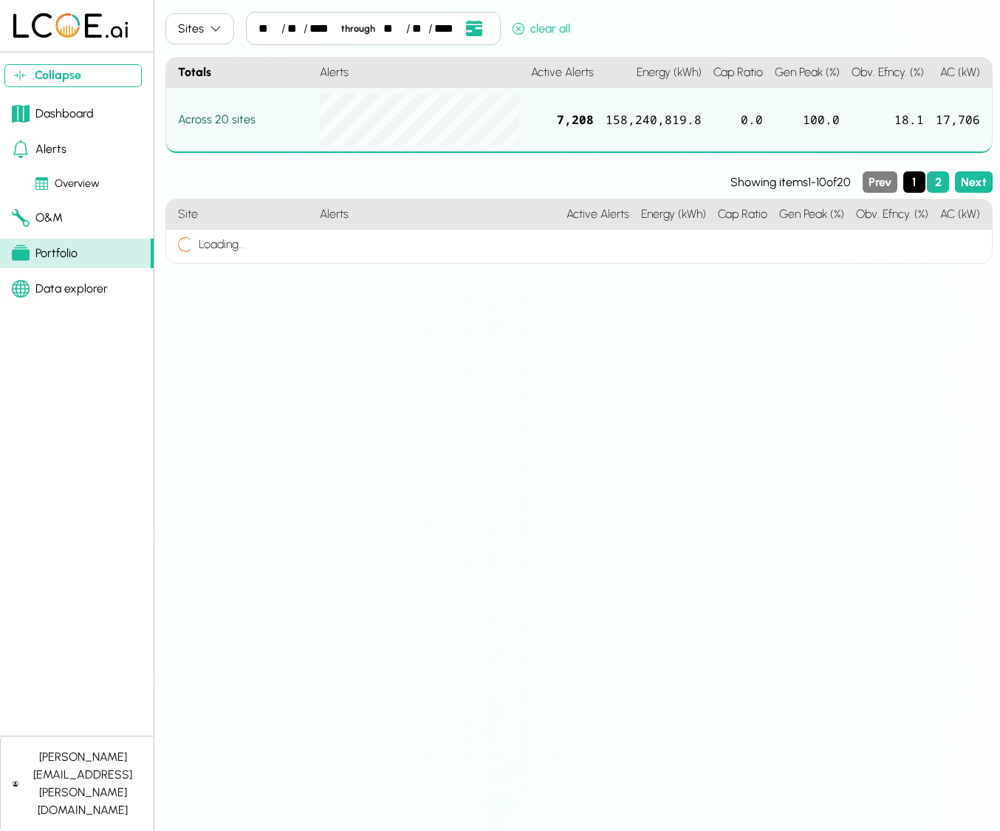
click at [206, 24] on button "Sites" at bounding box center [199, 28] width 69 height 31
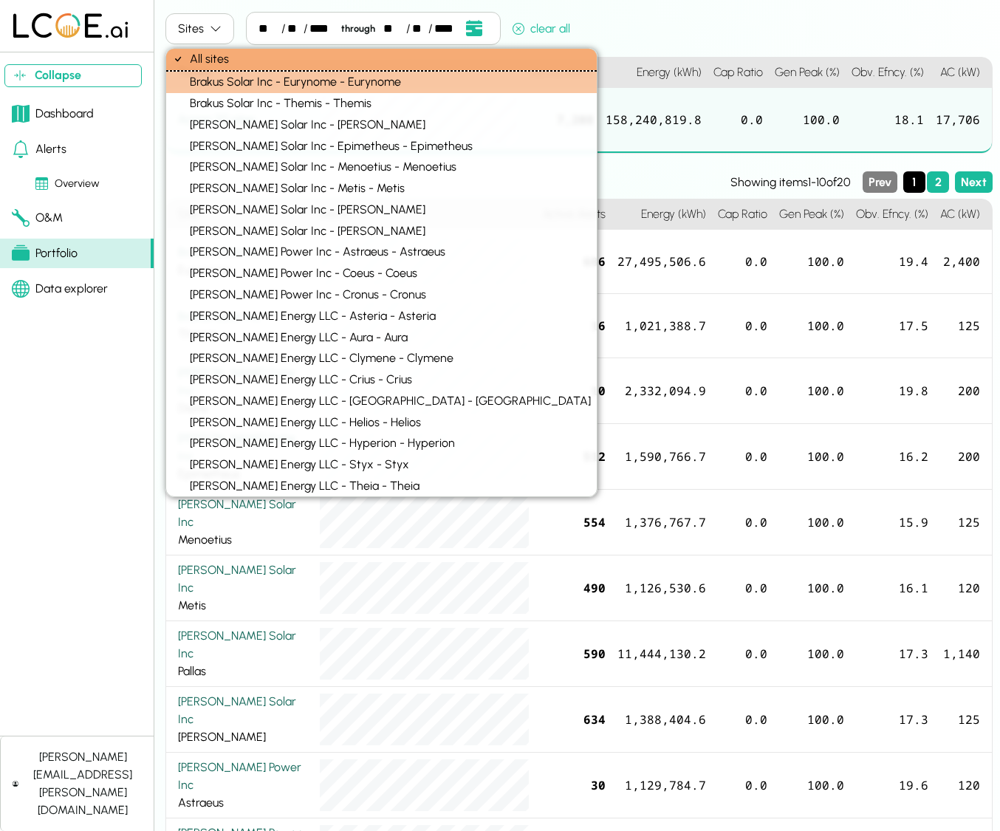
click at [213, 77] on div "Brakus Solar Inc - Eurynome - Eurynome" at bounding box center [381, 82] width 430 height 21
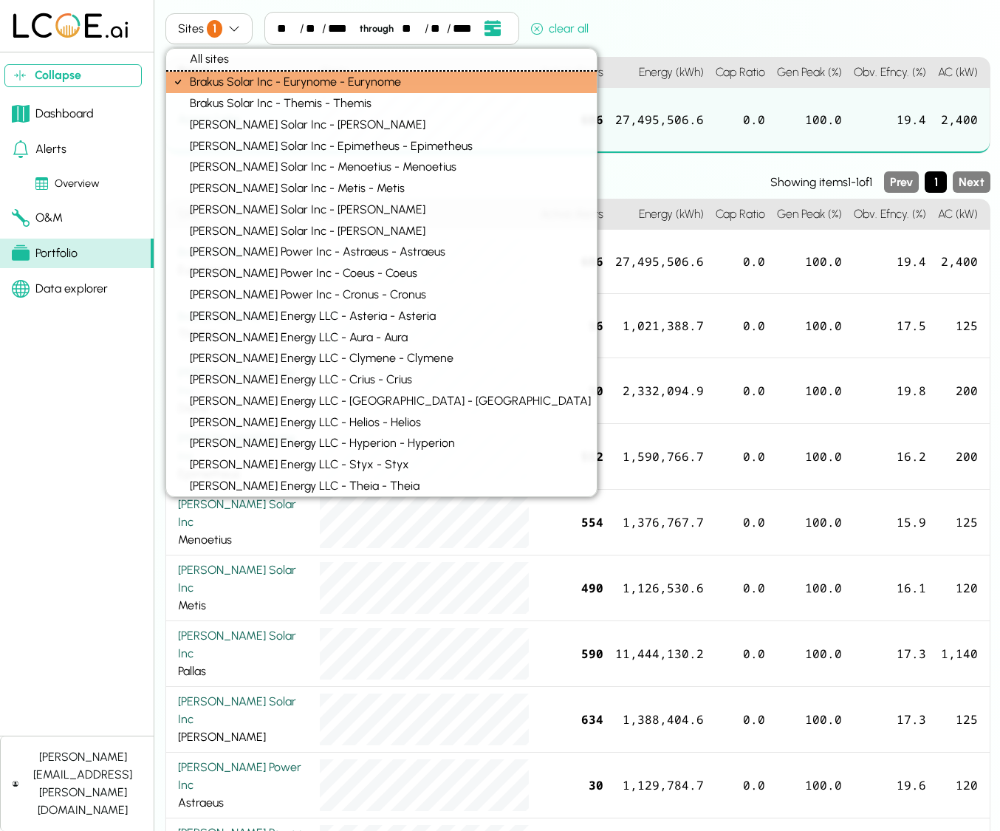
click at [678, 25] on div "Sites 1 ** / ** / **** through ** / ** / **** Event Date, [DATE] [DATE] S M T W…" at bounding box center [577, 31] width 825 height 39
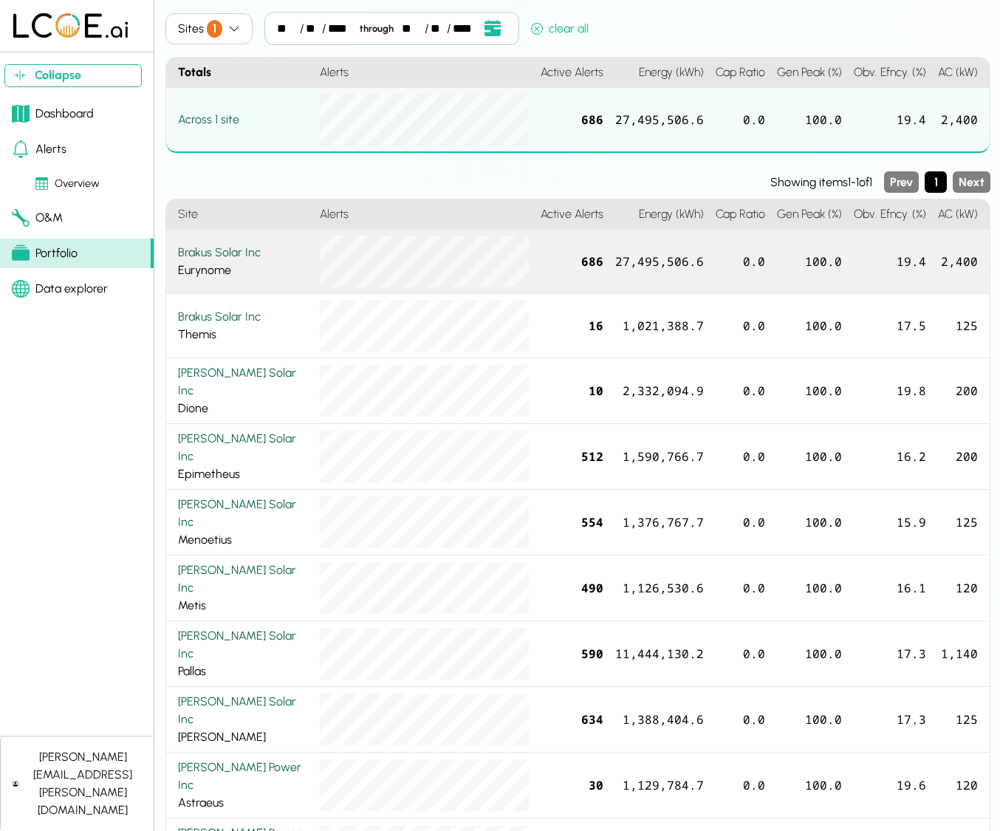
click at [204, 246] on div "Brakus Solar Inc" at bounding box center [243, 253] width 130 height 18
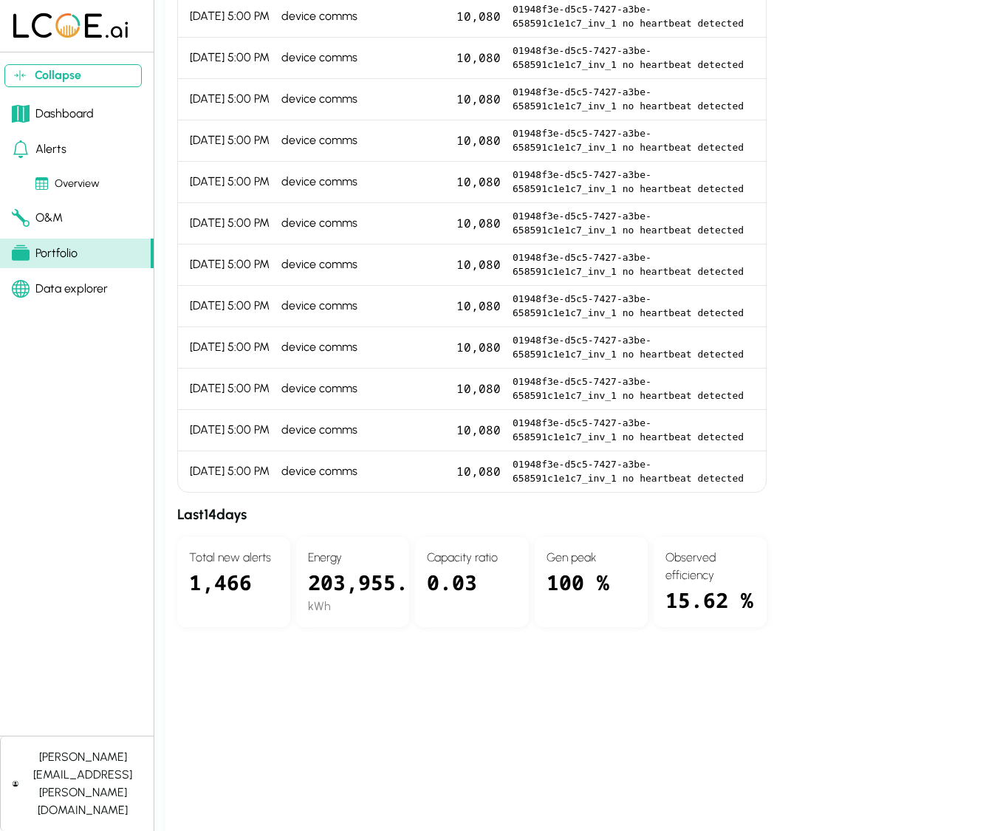
scroll to position [27708, 0]
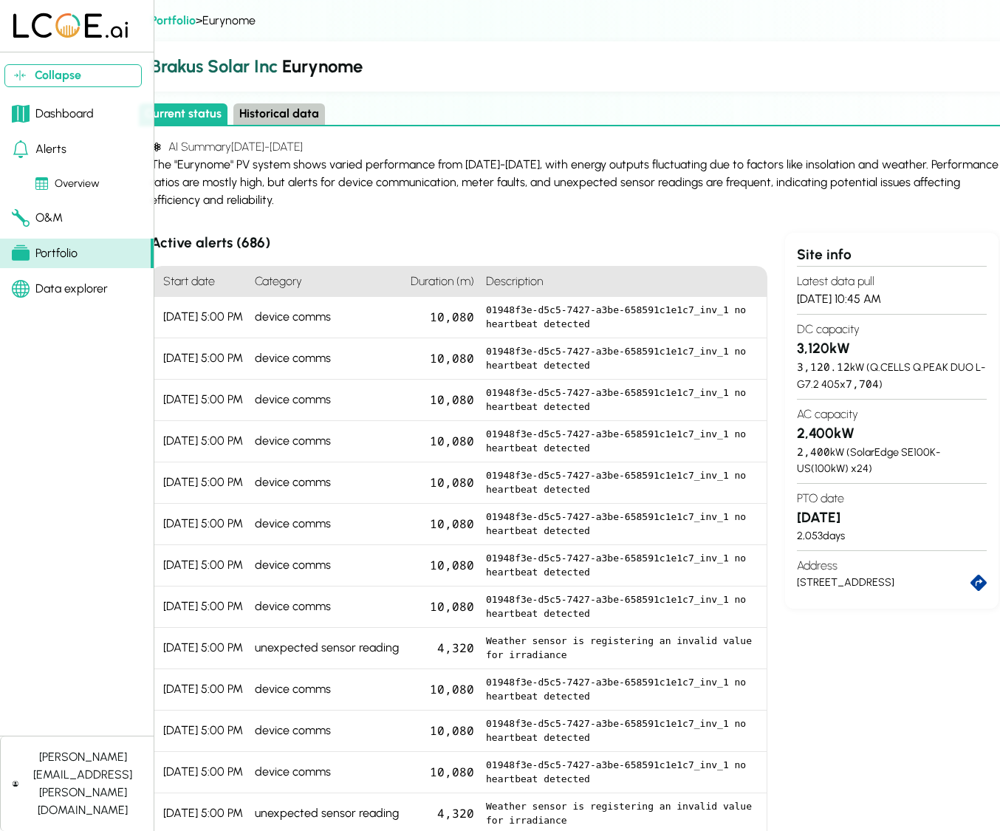
scroll to position [0, 24]
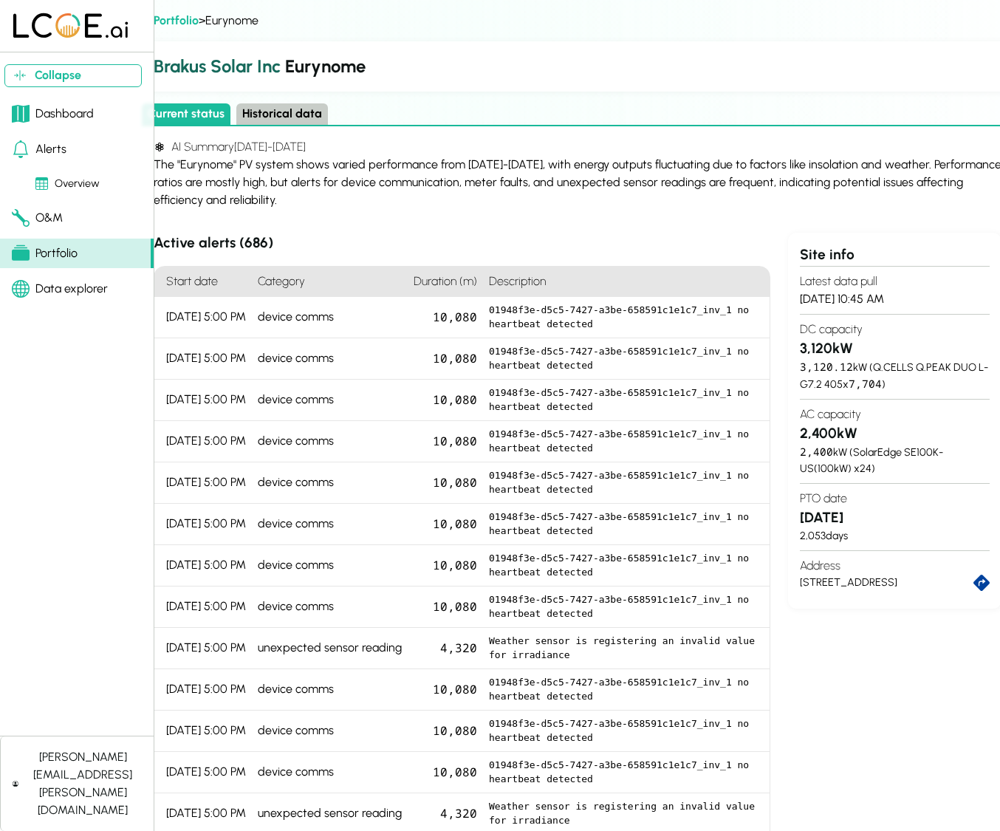
drag, startPoint x: 297, startPoint y: 205, endPoint x: 294, endPoint y: 220, distance: 15.8
click at [297, 205] on div "The "Eurynome" PV system shows varied performance from [DATE]-[DATE], with ener…" at bounding box center [578, 182] width 848 height 53
click at [44, 251] on div "Portfolio" at bounding box center [45, 253] width 66 height 18
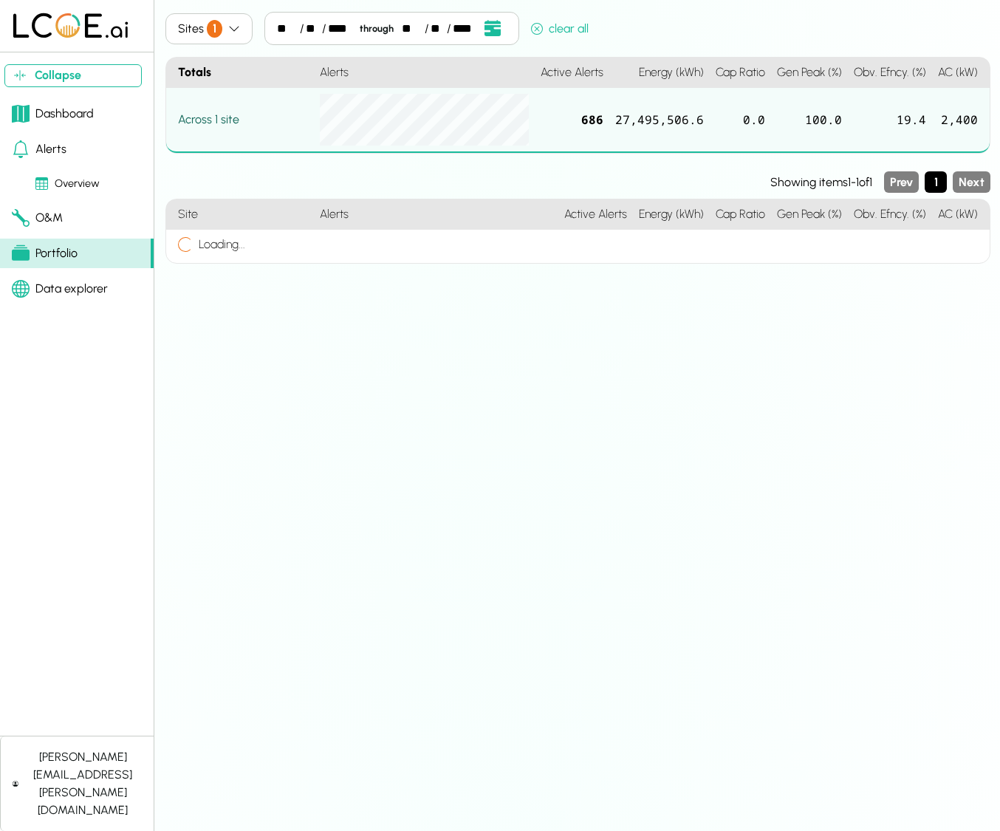
click at [238, 35] on button "Sites 1" at bounding box center [208, 28] width 87 height 31
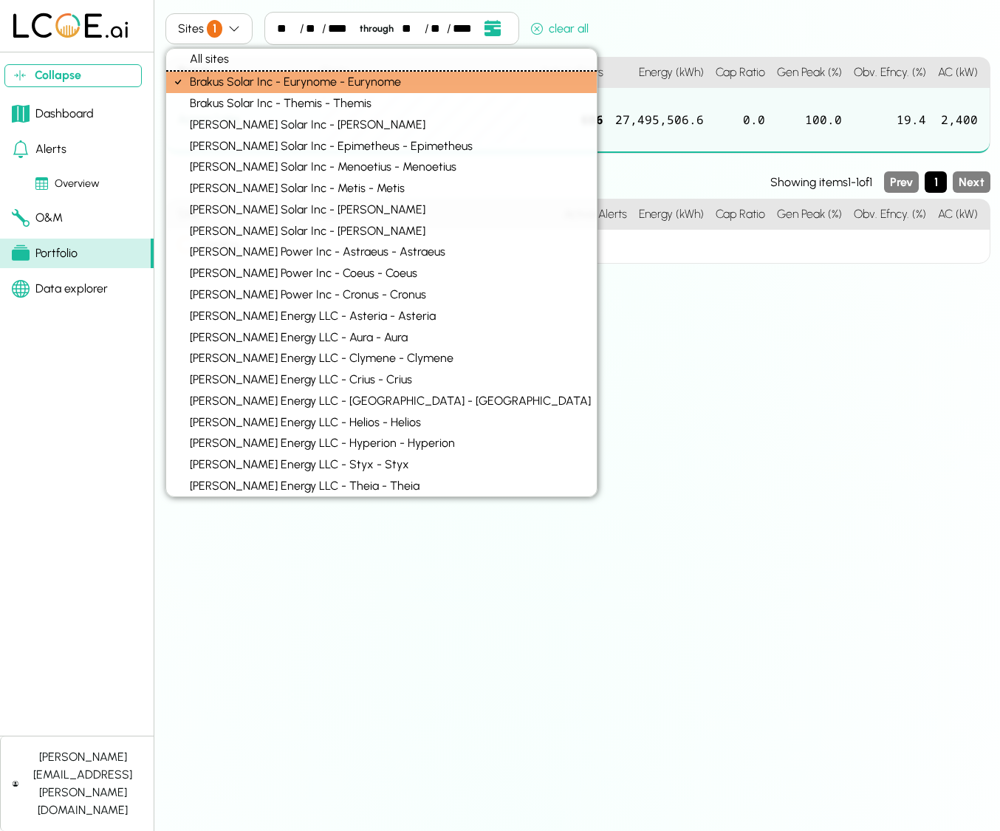
click at [238, 35] on button "Sites 1" at bounding box center [208, 28] width 87 height 31
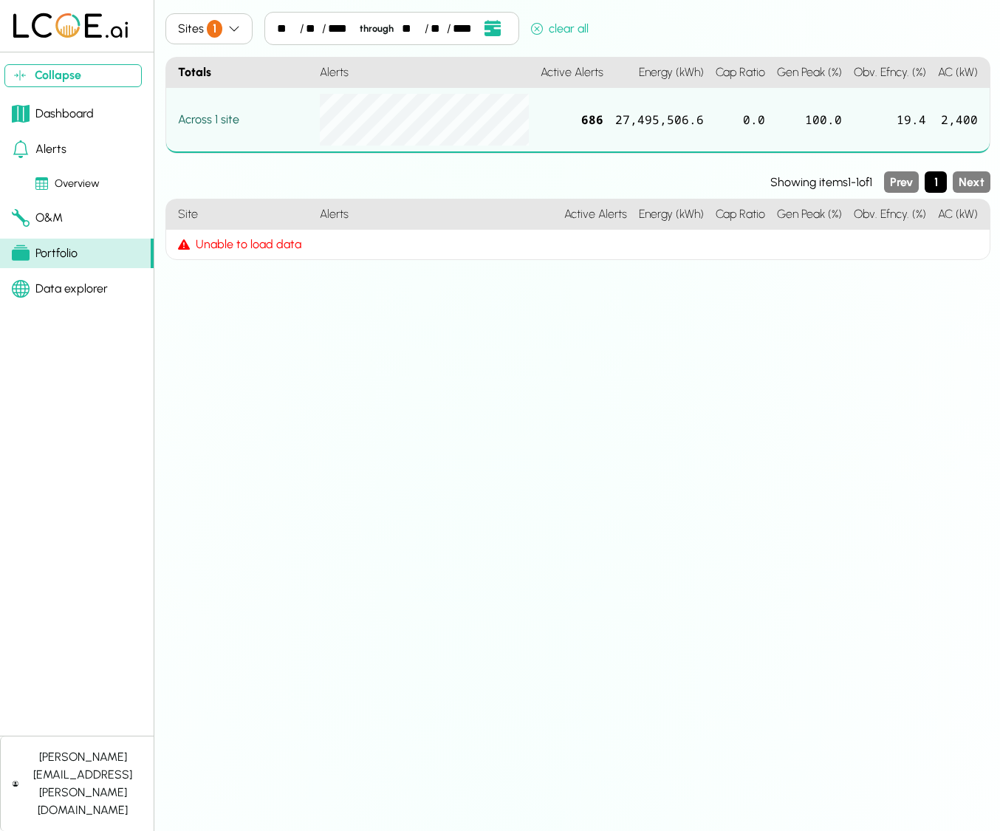
click at [45, 114] on div "Dashboard" at bounding box center [53, 114] width 82 height 18
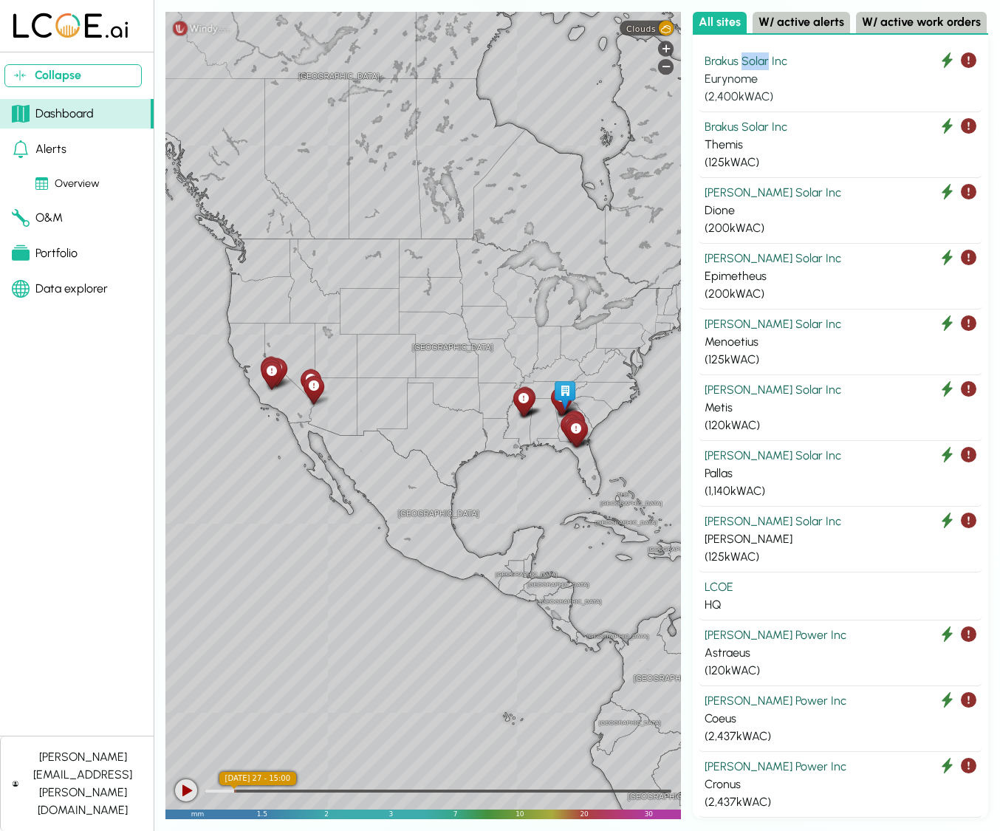
click at [971, 61] on icon at bounding box center [969, 60] width 16 height 16
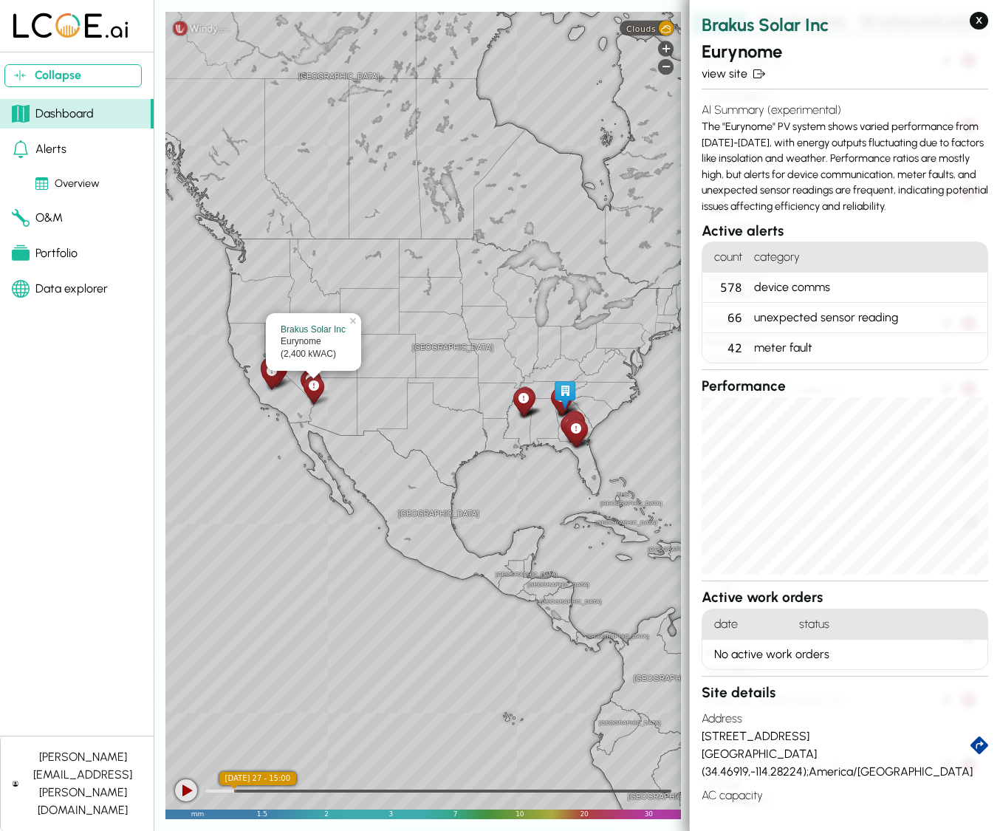
click at [741, 225] on h3 "Active alerts" at bounding box center [844, 231] width 286 height 21
click at [735, 73] on link "view site" at bounding box center [844, 74] width 286 height 18
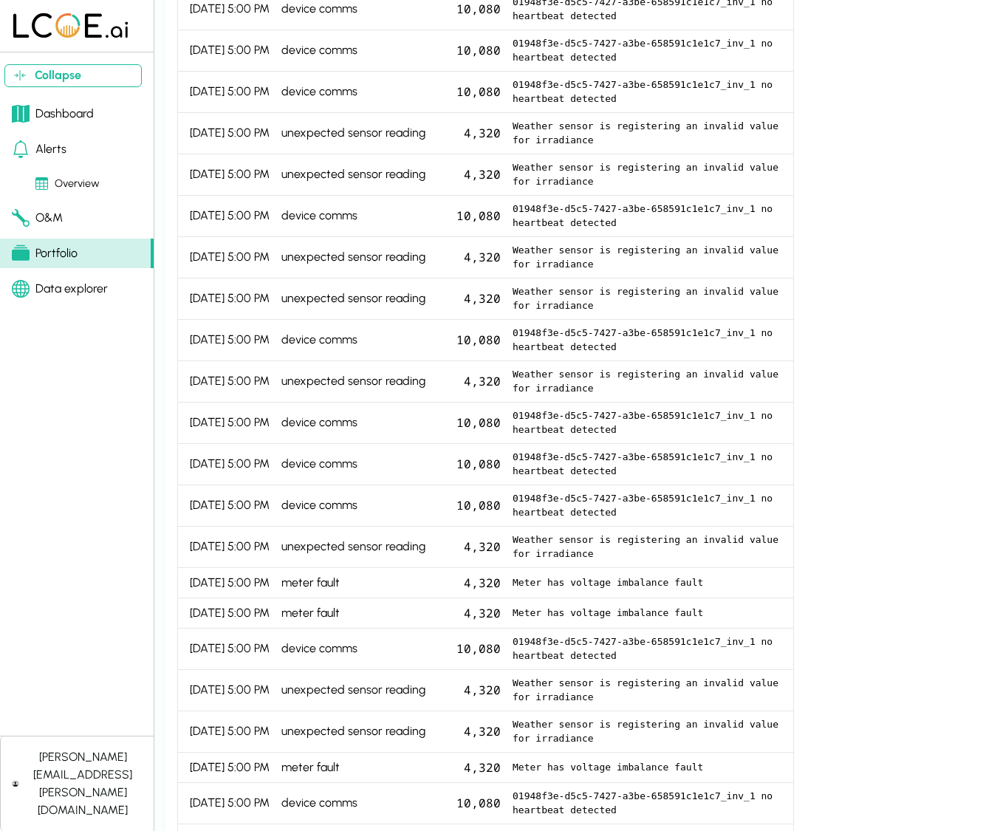
scroll to position [1432, 0]
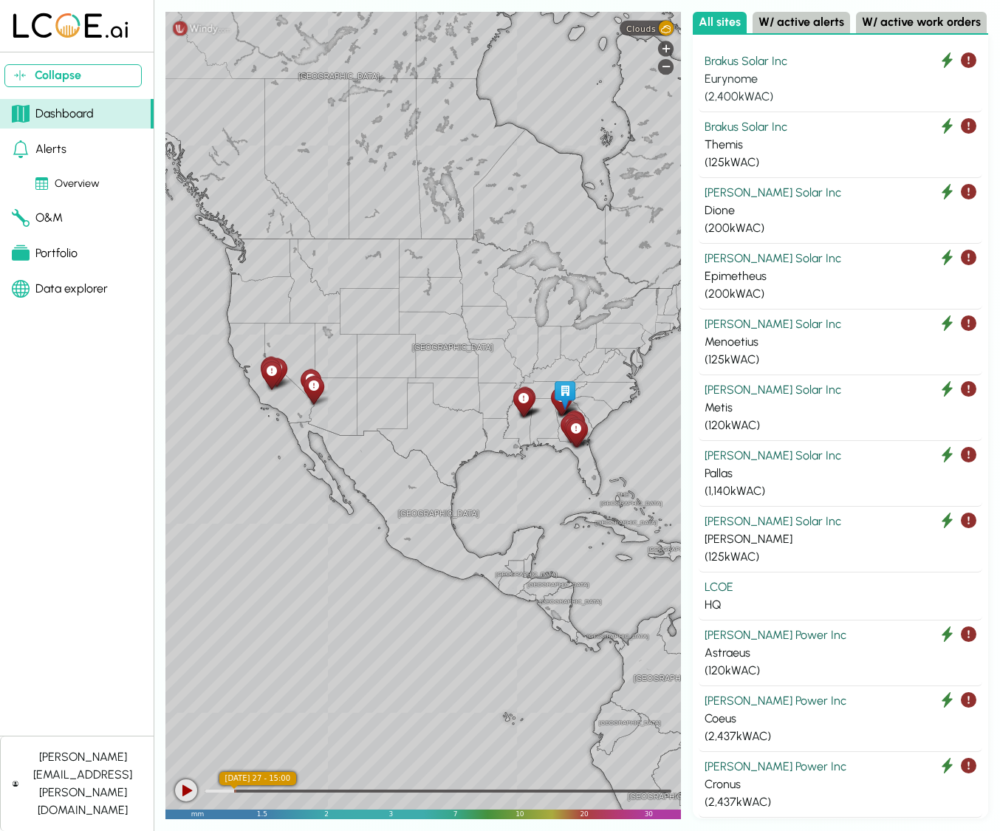
click at [867, 82] on div "Eurynome" at bounding box center [840, 79] width 272 height 18
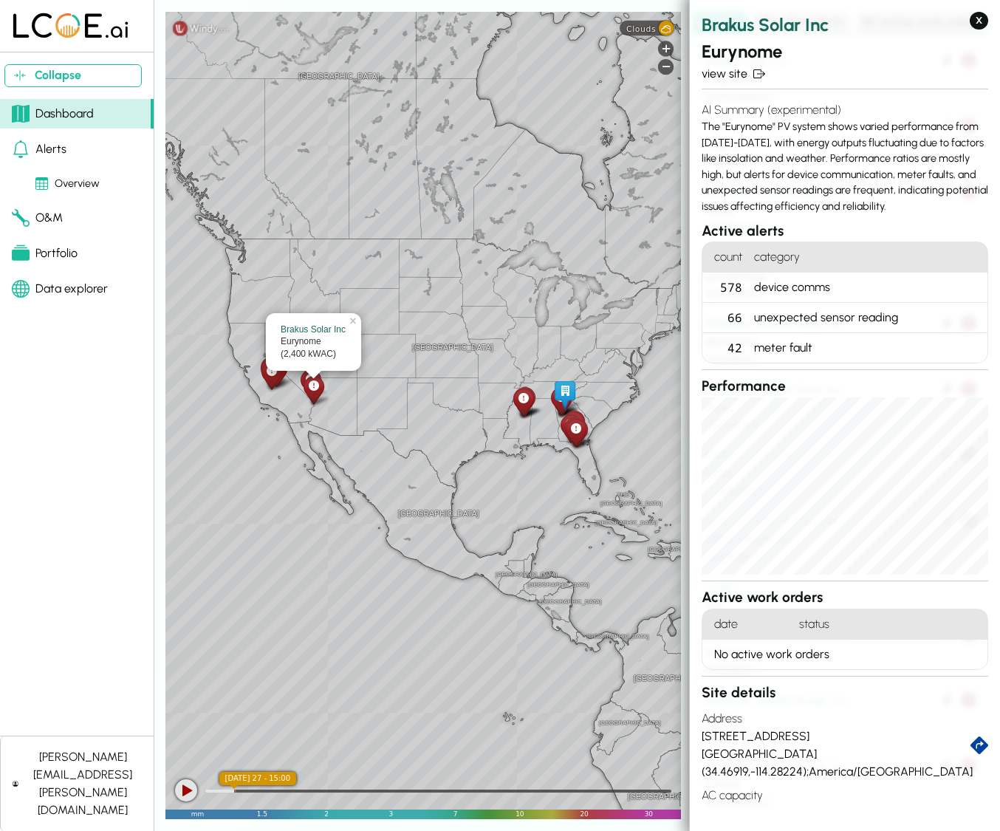
scroll to position [1, 0]
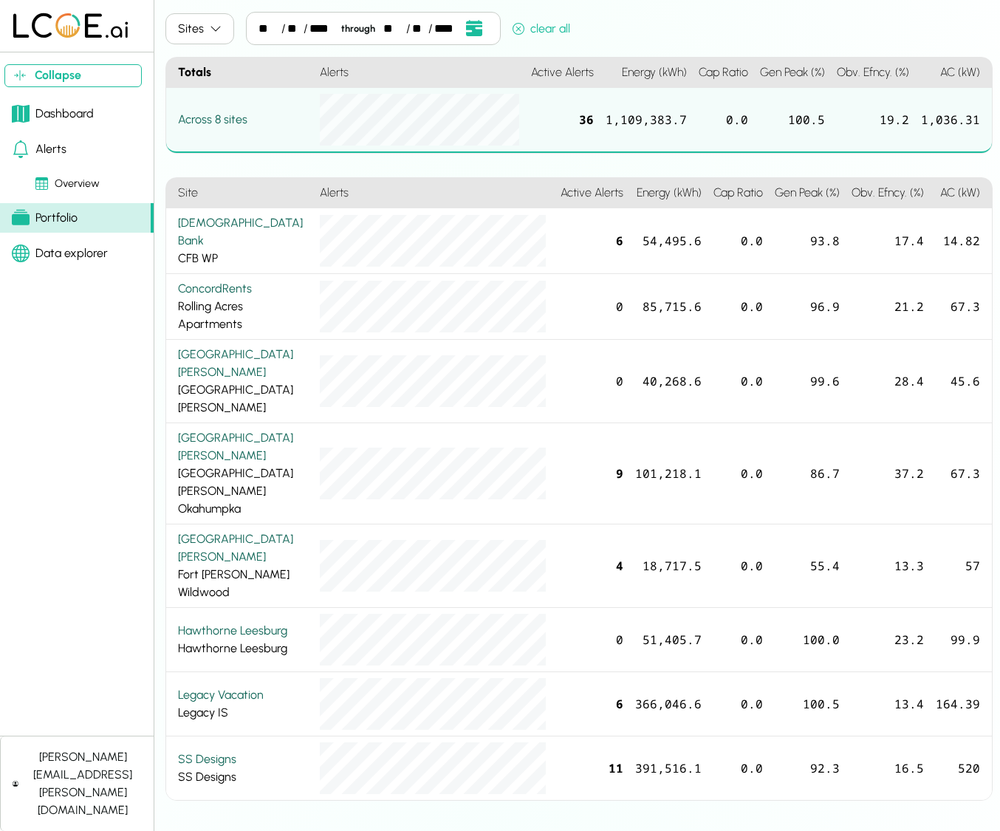
click at [64, 147] on div "Alerts" at bounding box center [39, 149] width 55 height 18
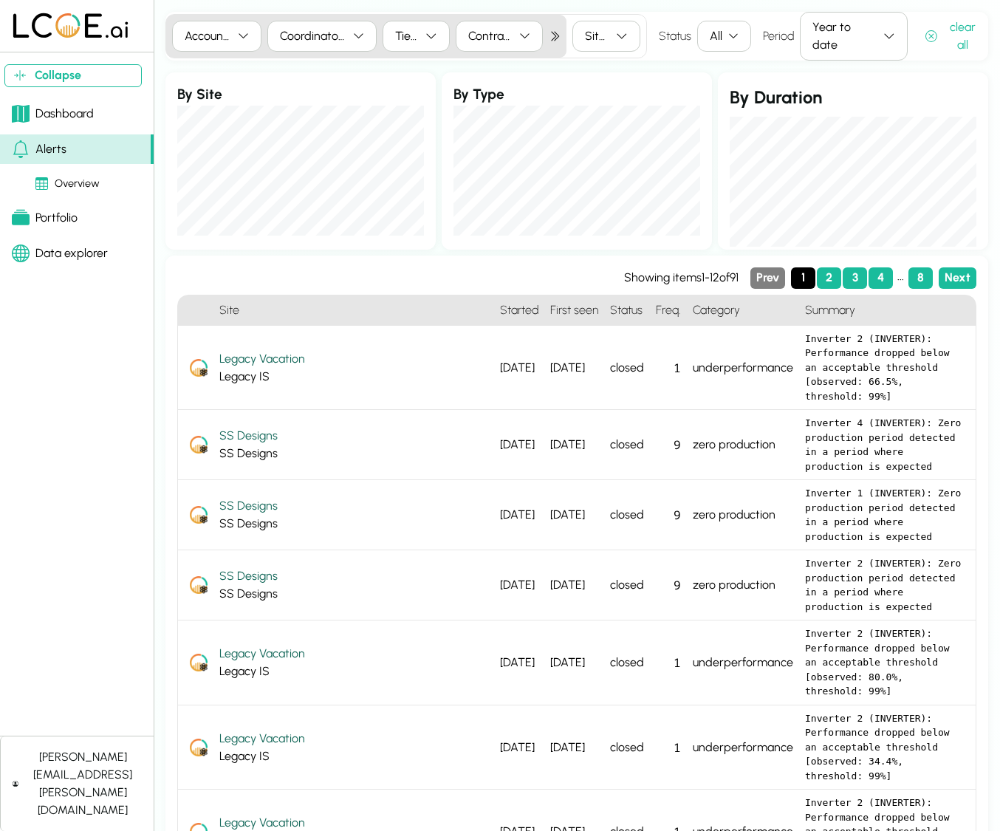
click at [701, 38] on button "All" at bounding box center [724, 36] width 54 height 31
click at [750, 86] on div "Active Only" at bounding box center [742, 88] width 89 height 21
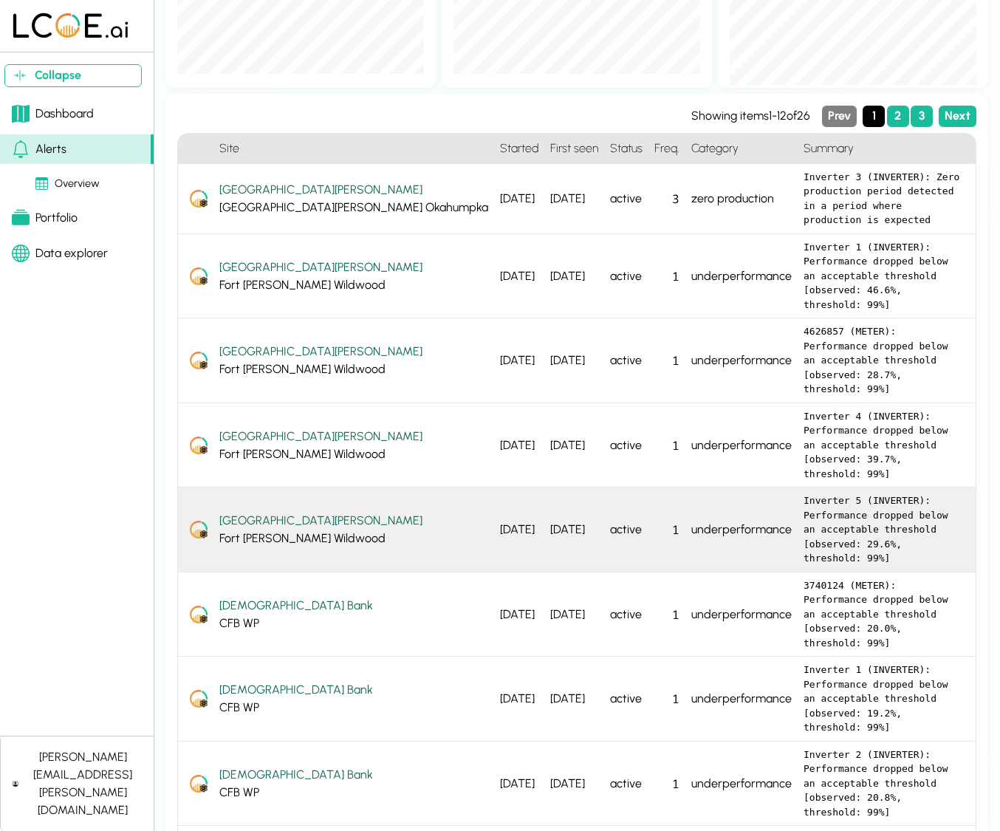
scroll to position [179, 0]
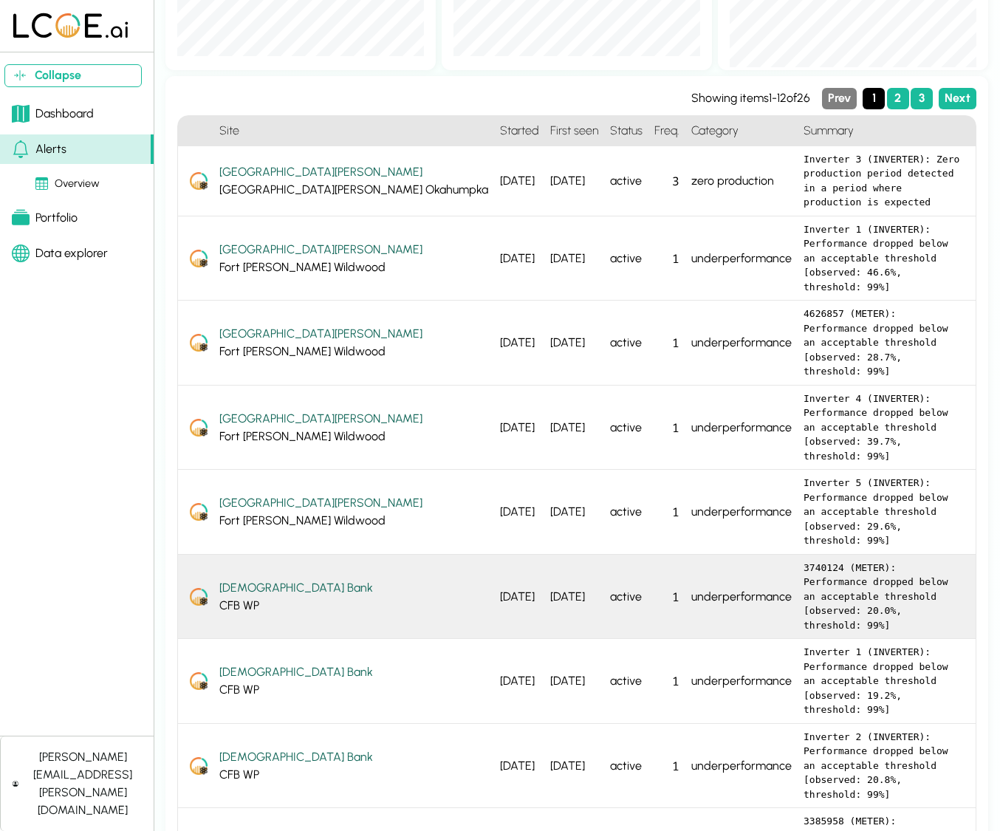
click at [803, 560] on pre "3740124 (METER): Performance dropped below an acceptable threshold [observed: 2…" at bounding box center [883, 596] width 160 height 72
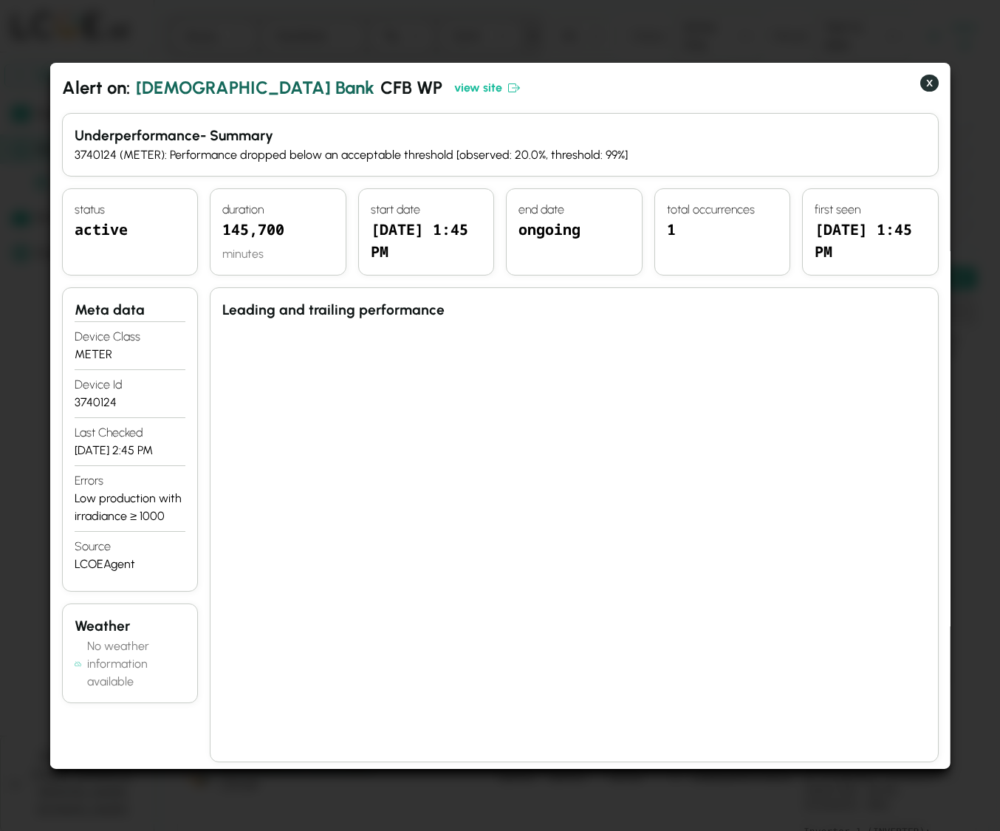
click at [929, 85] on button "X" at bounding box center [928, 83] width 18 height 18
